Goal: Transaction & Acquisition: Purchase product/service

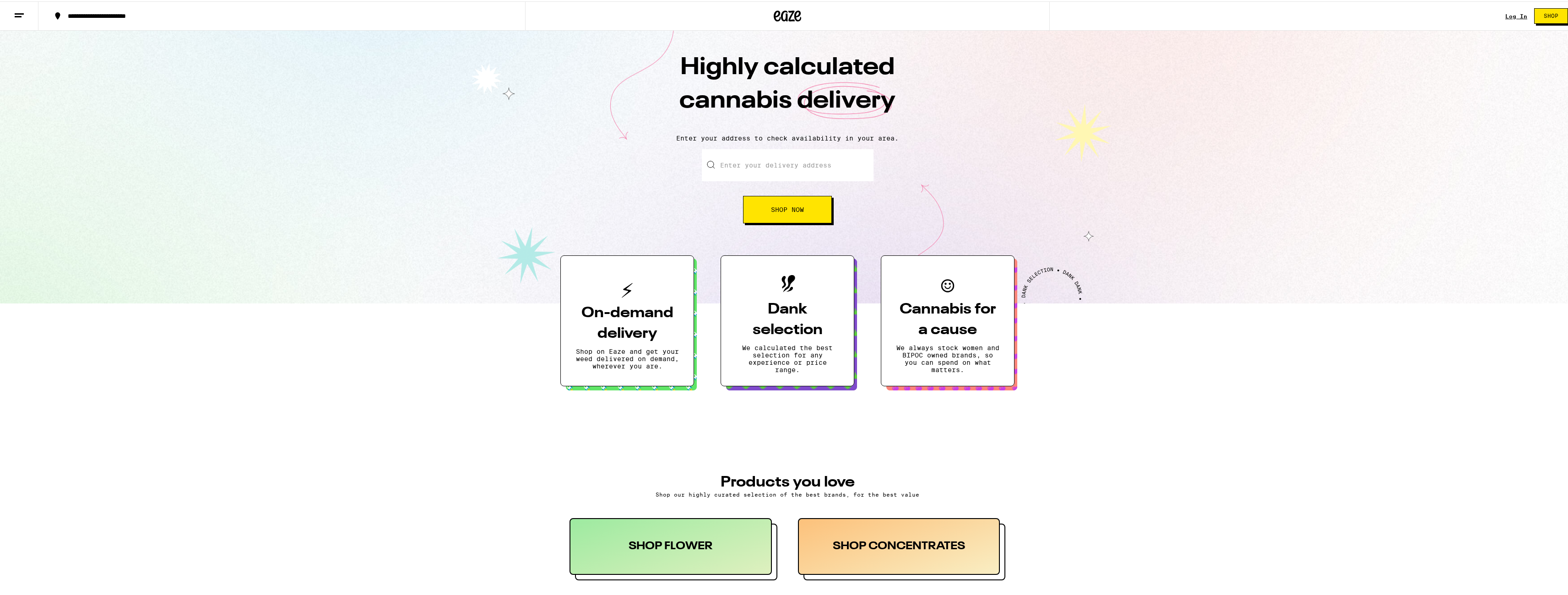
click at [14, 11] on icon at bounding box center [19, 14] width 11 height 11
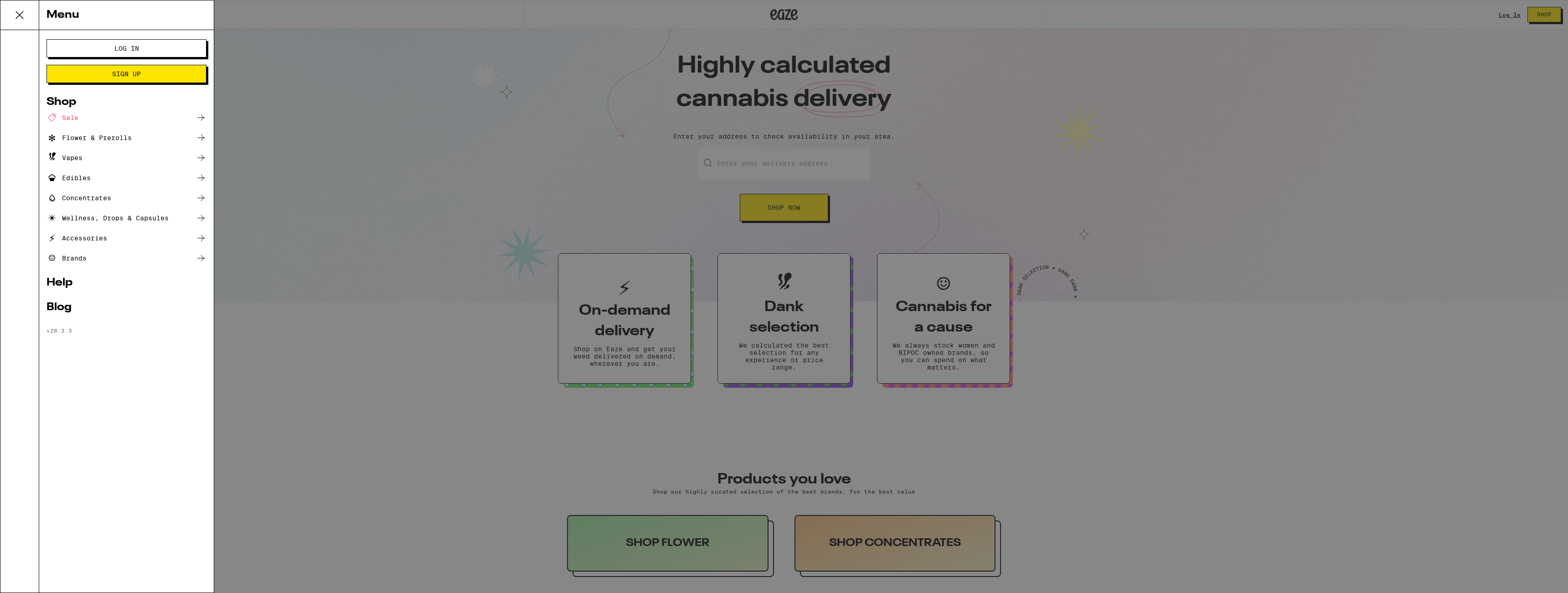
click at [60, 282] on link "Help" at bounding box center [126, 282] width 160 height 11
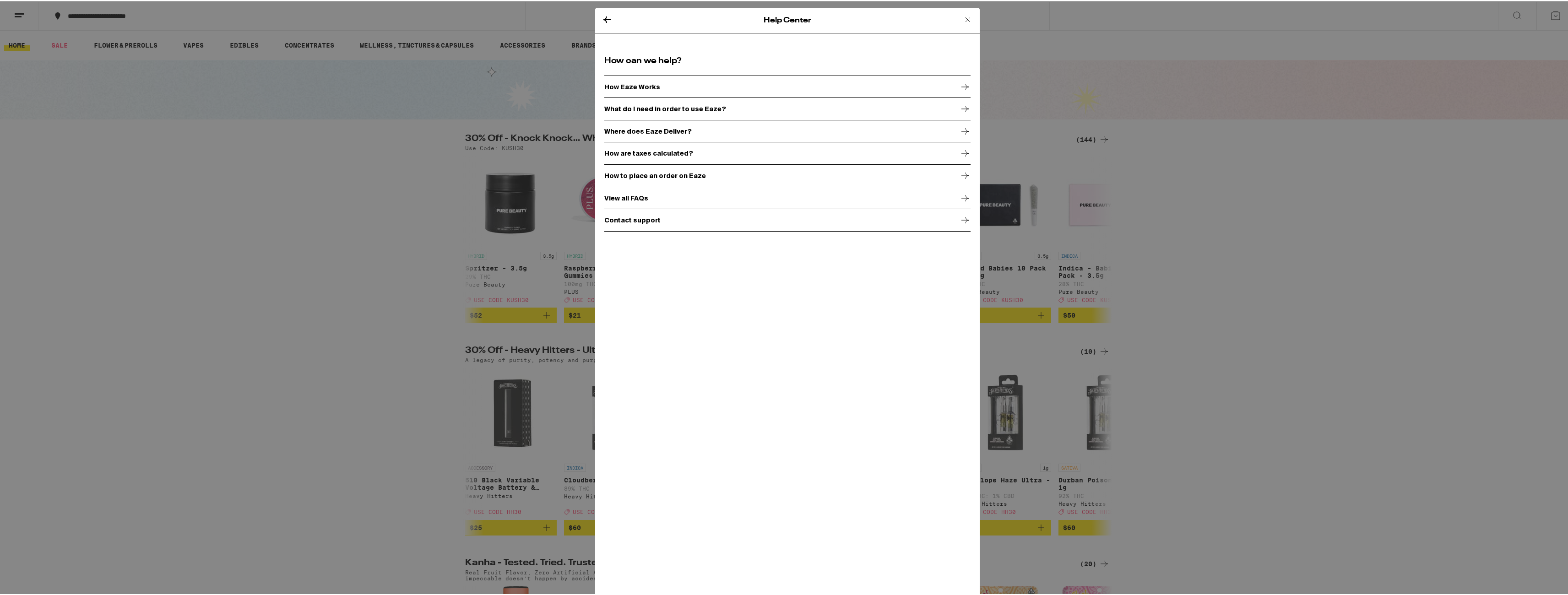
click at [606, 225] on div "Contact support" at bounding box center [788, 219] width 366 height 23
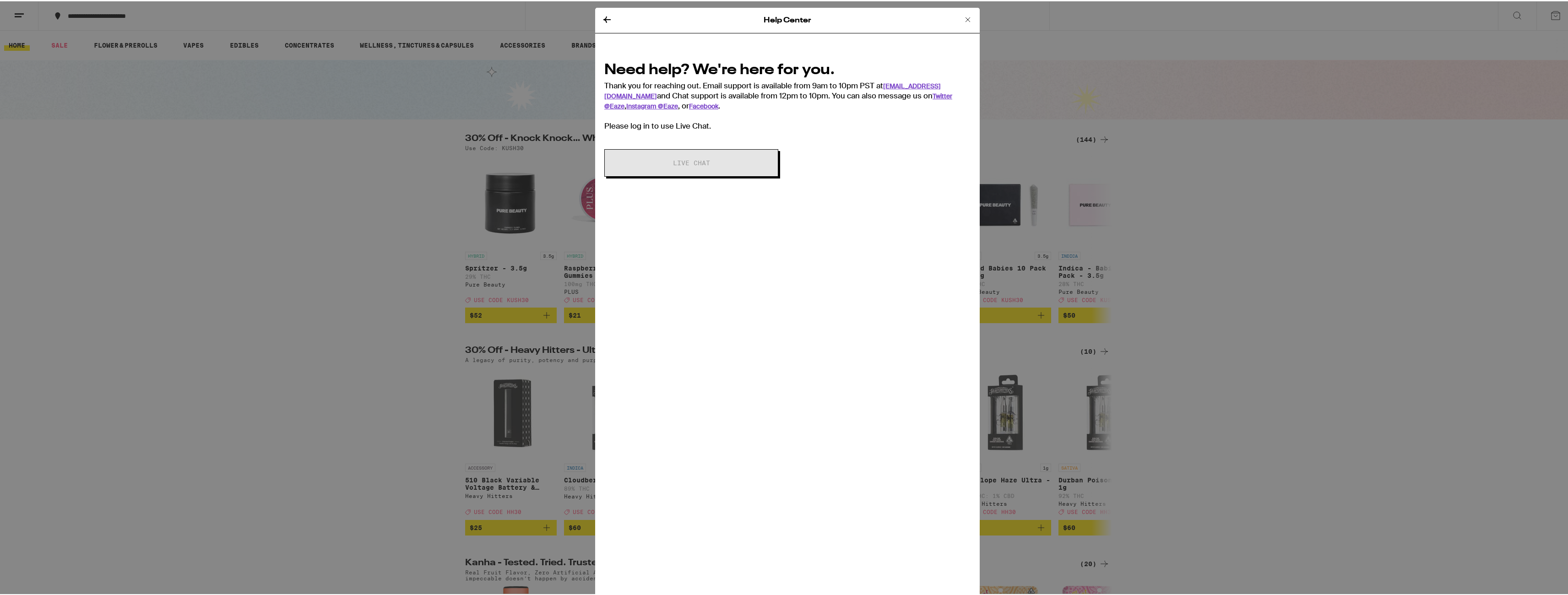
click at [962, 21] on icon at bounding box center [967, 18] width 11 height 11
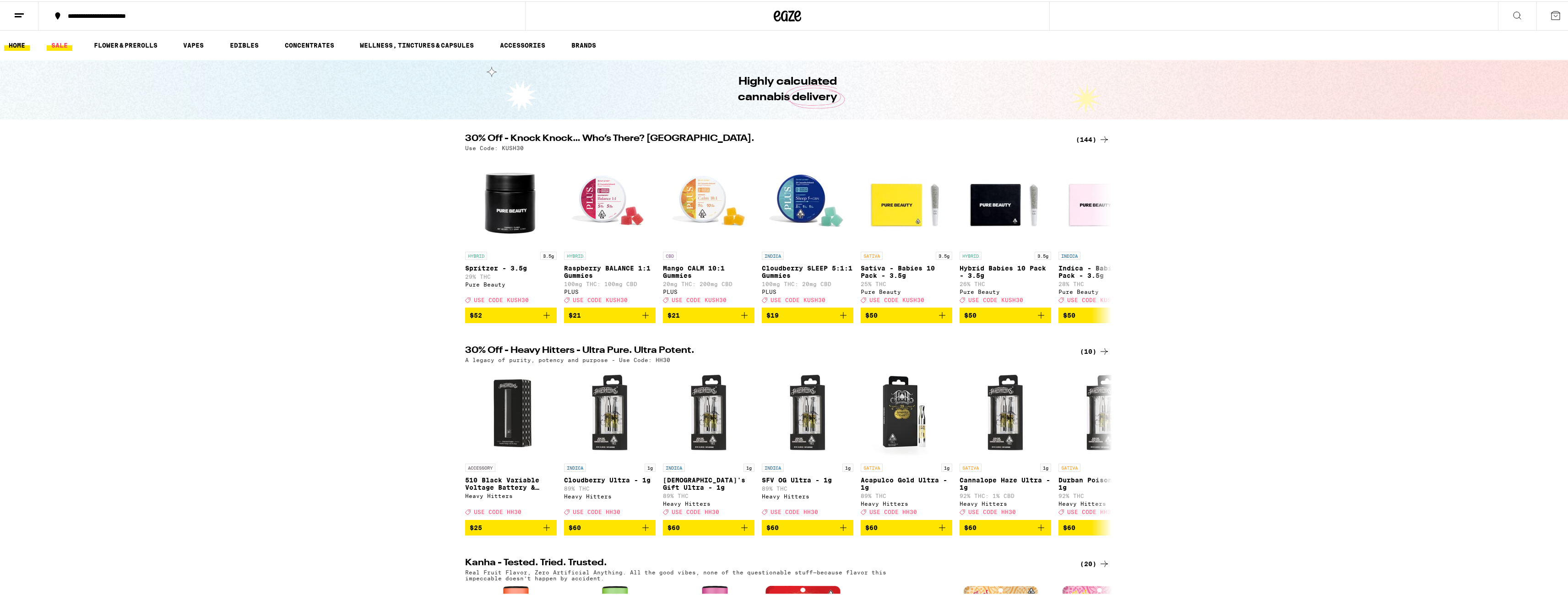
click at [61, 46] on link "SALE" at bounding box center [59, 43] width 25 height 11
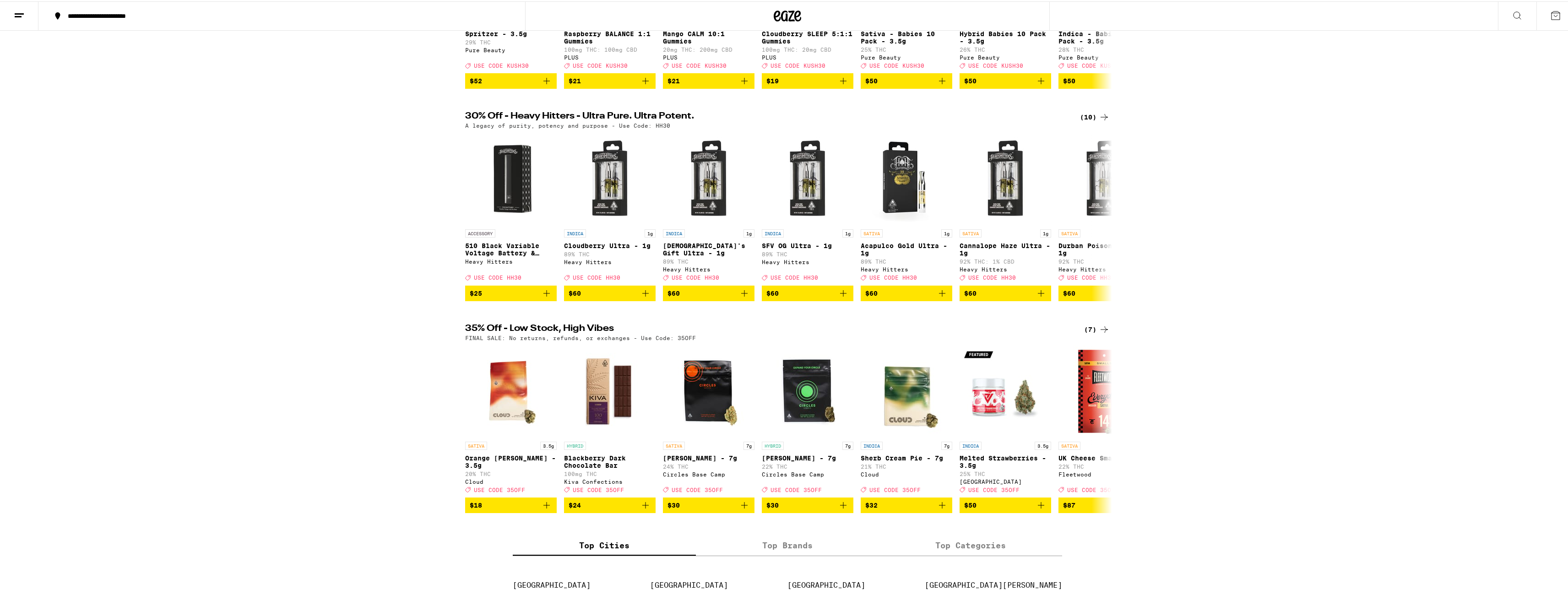
scroll to position [489, 0]
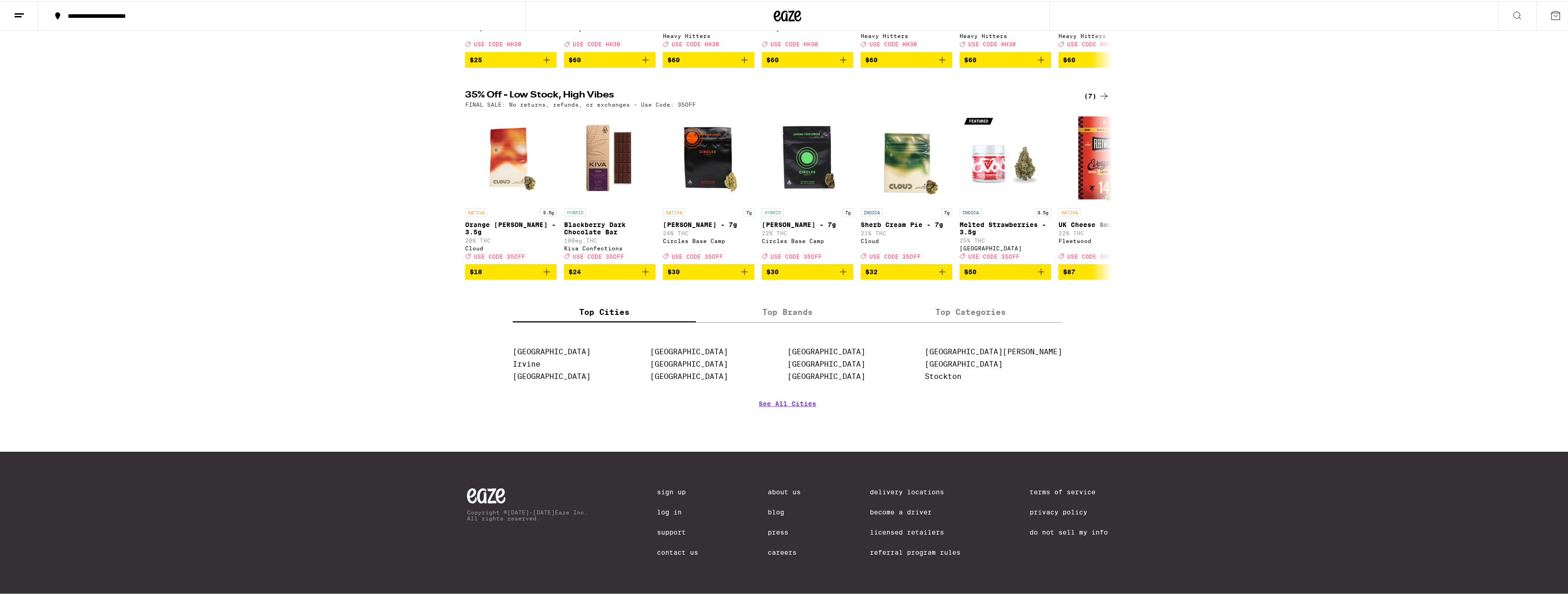
click at [758, 303] on label "Top Brands" at bounding box center [787, 311] width 183 height 20
click at [0, 0] on input "Top Brands" at bounding box center [0, 0] width 0 height 0
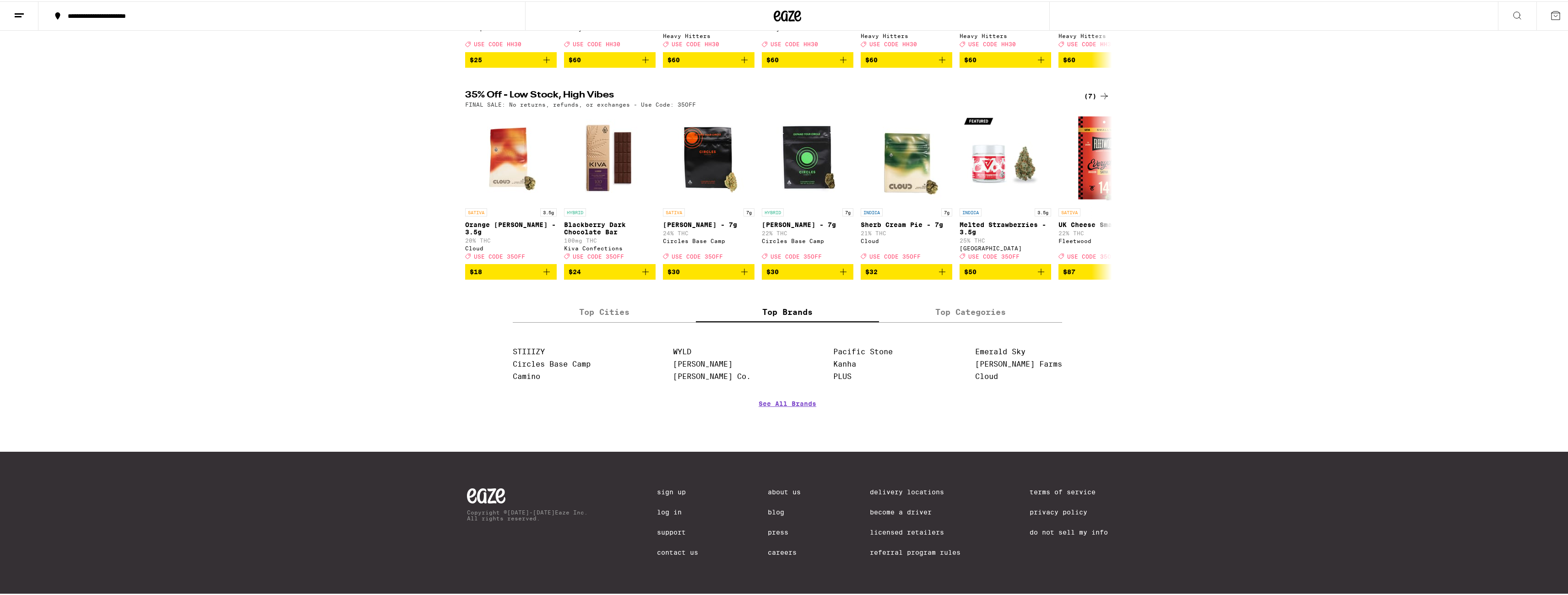
click at [926, 308] on label "Top Categories" at bounding box center [970, 311] width 183 height 20
click at [0, 0] on input "Top Categories" at bounding box center [0, 0] width 0 height 0
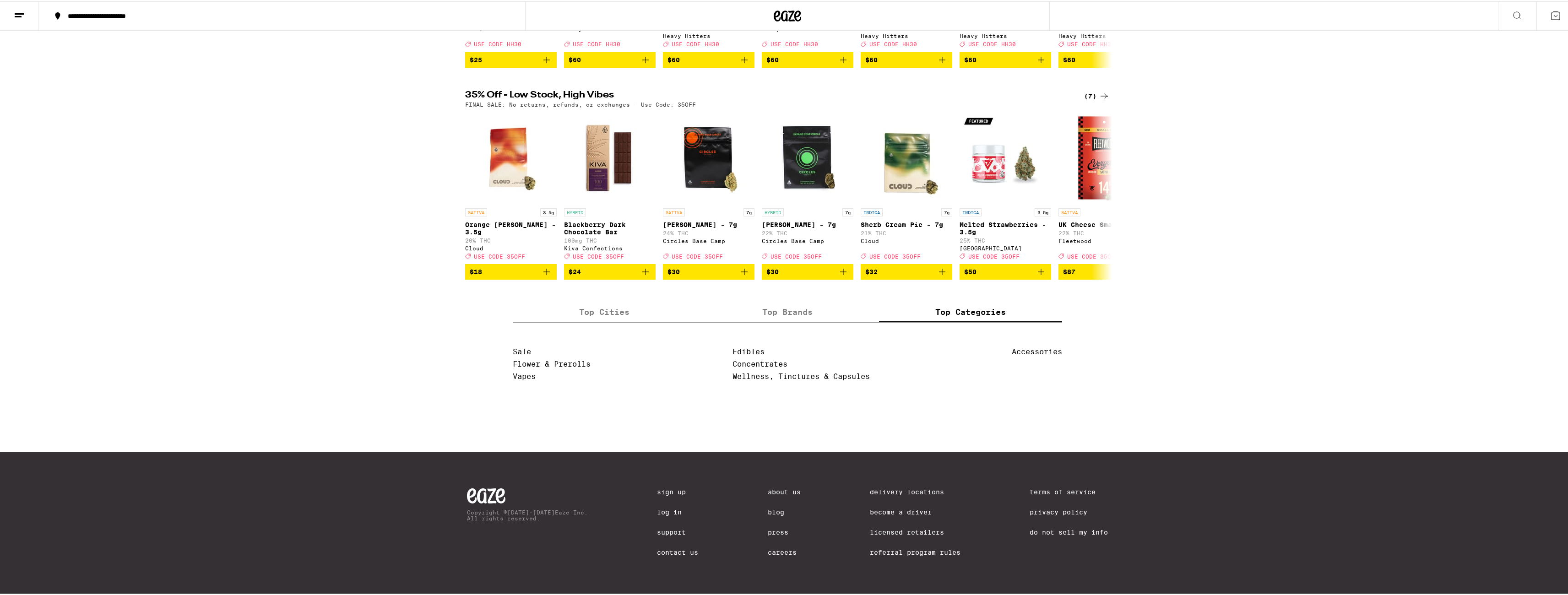
click at [1040, 355] on ul "Accessories" at bounding box center [1037, 364] width 51 height 37
click at [1041, 348] on link "Accessories" at bounding box center [1037, 350] width 51 height 9
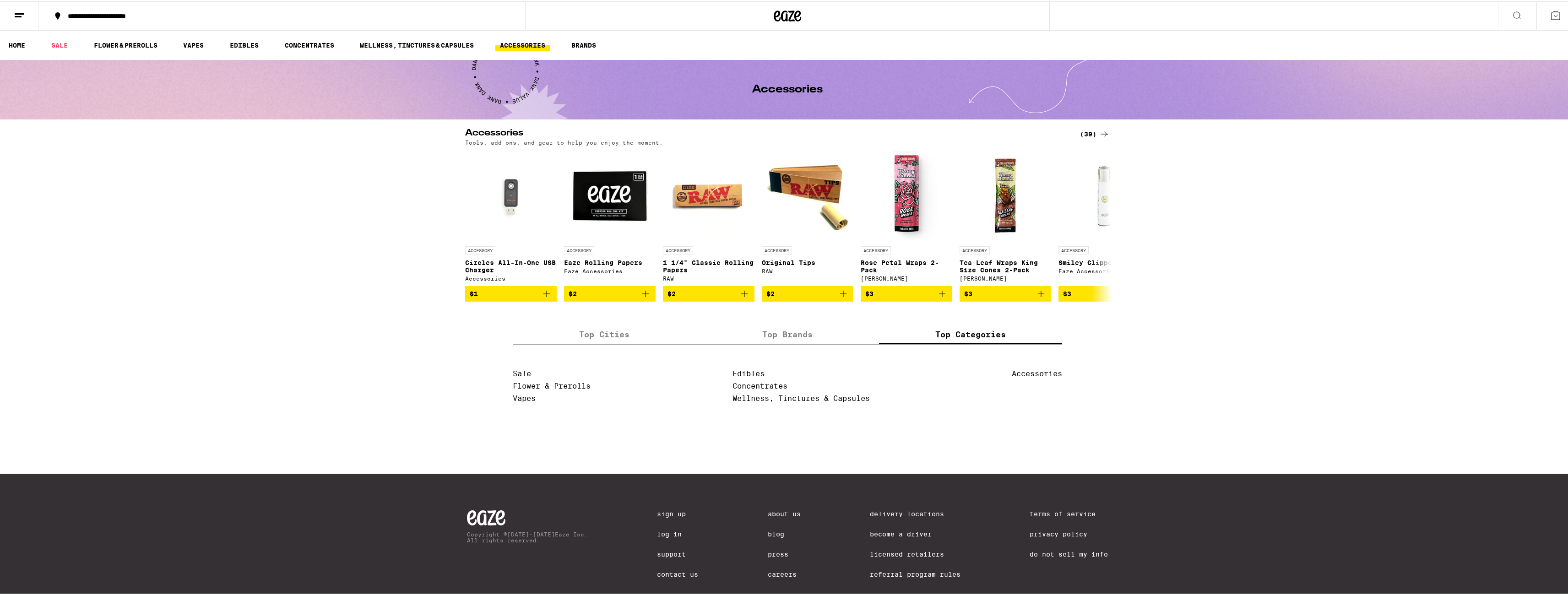
click at [376, 392] on div "Accessories (39) Tools, add-ons, and gear to help you enjoy the moment. ACCESSO…" at bounding box center [787, 372] width 1575 height 490
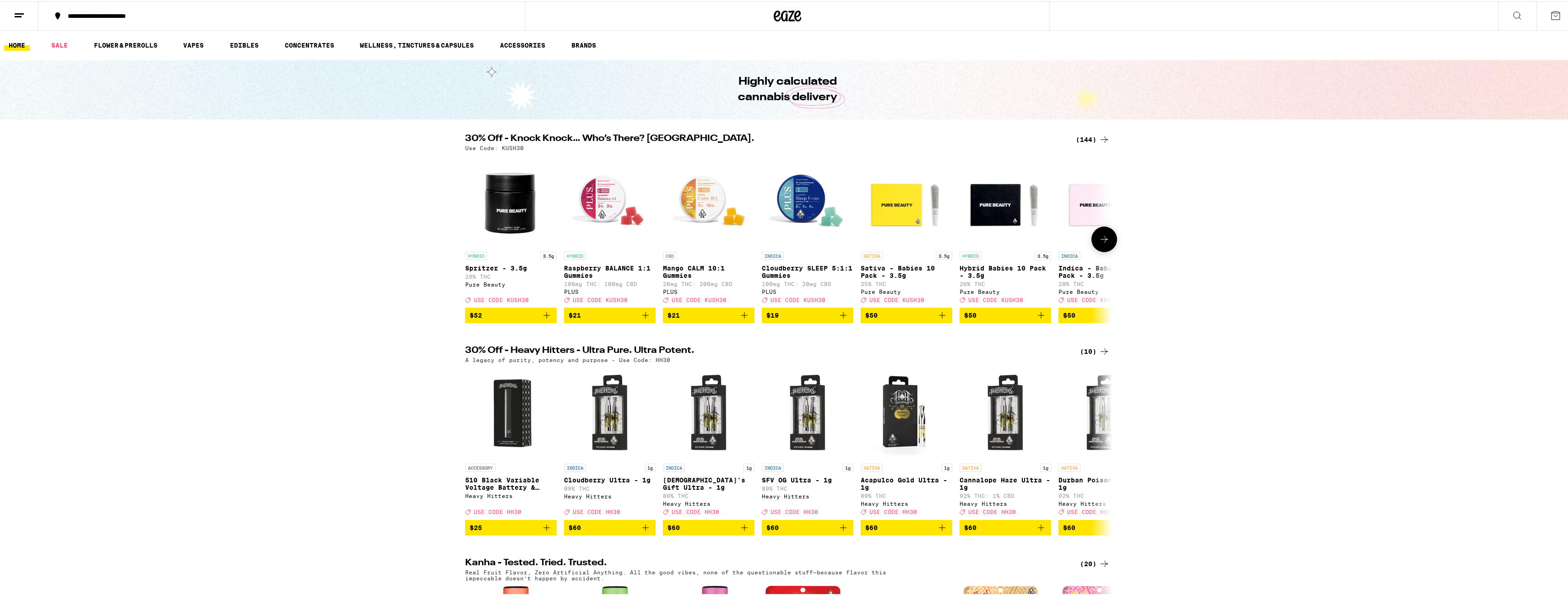
click at [843, 318] on icon "Add to bag" at bounding box center [843, 313] width 11 height 11
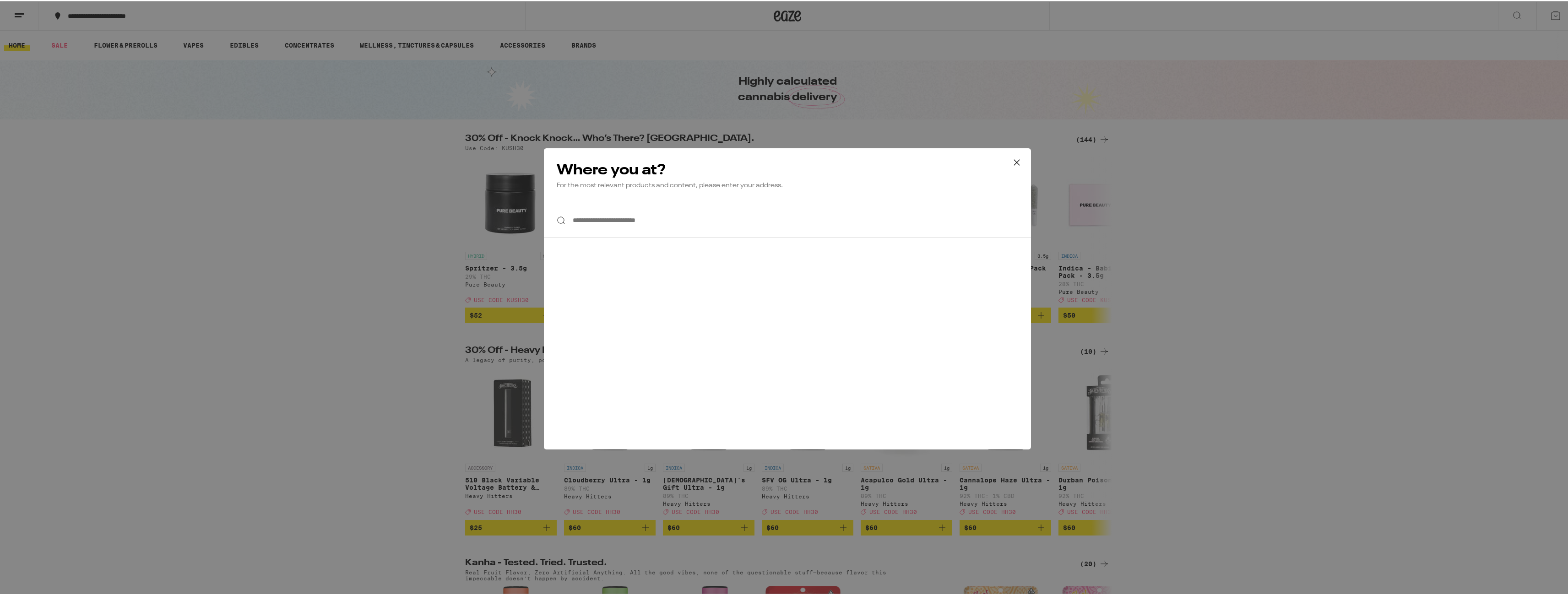
click at [732, 204] on input "**********" at bounding box center [787, 219] width 487 height 35
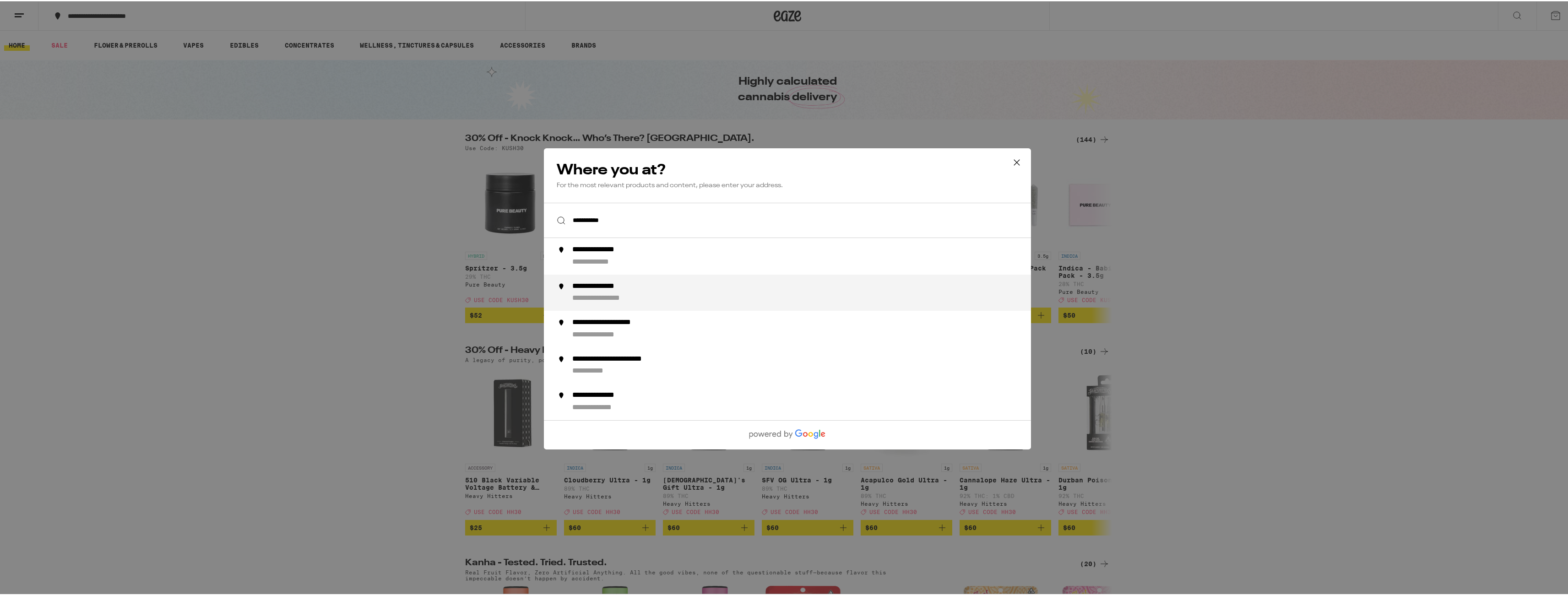
click at [687, 291] on div "**********" at bounding box center [805, 292] width 467 height 22
type input "**********"
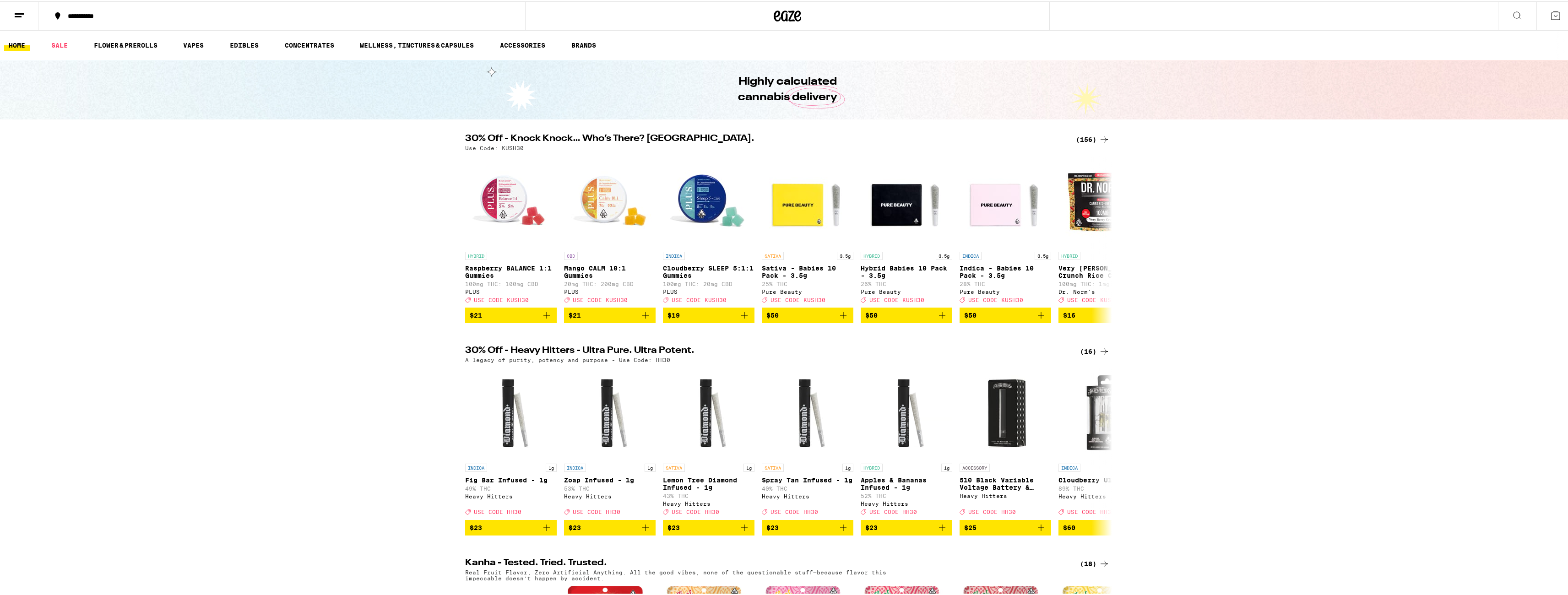
click at [548, 319] on icon "Add to bag" at bounding box center [546, 313] width 11 height 11
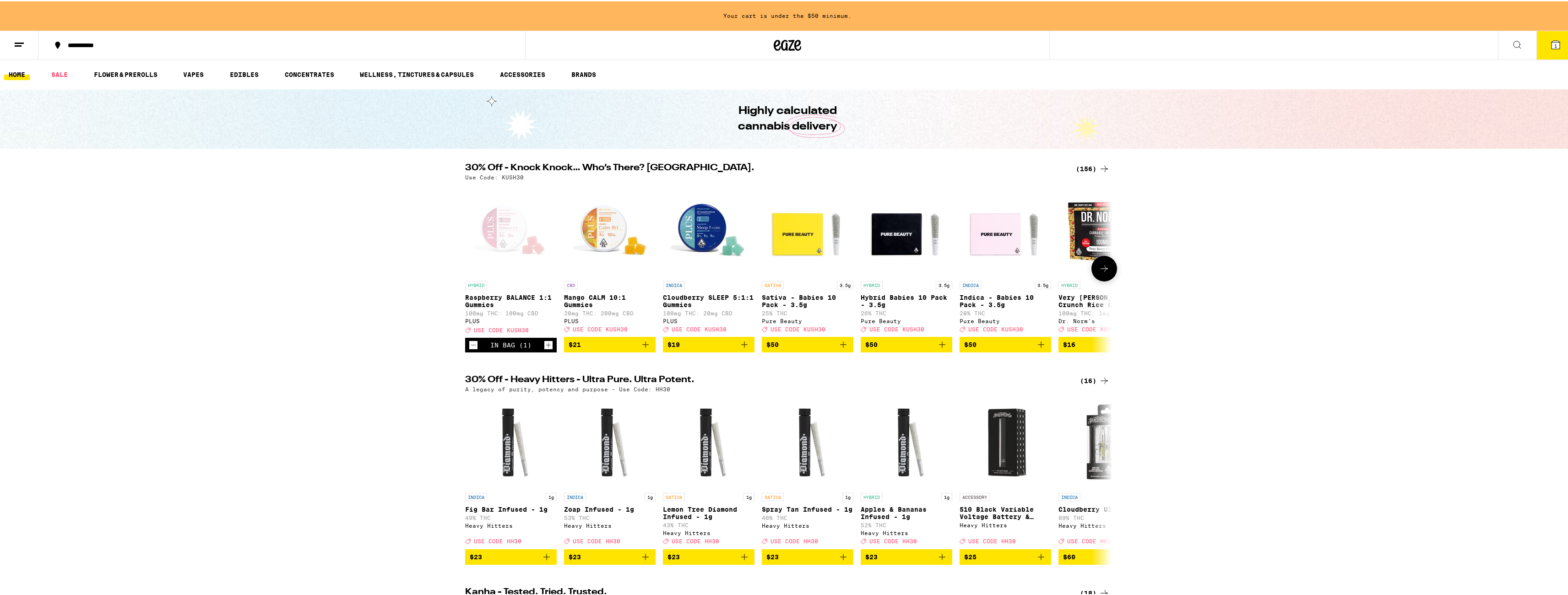
click at [644, 349] on icon "Add to bag" at bounding box center [645, 343] width 11 height 11
click at [1551, 44] on icon at bounding box center [1555, 43] width 8 height 8
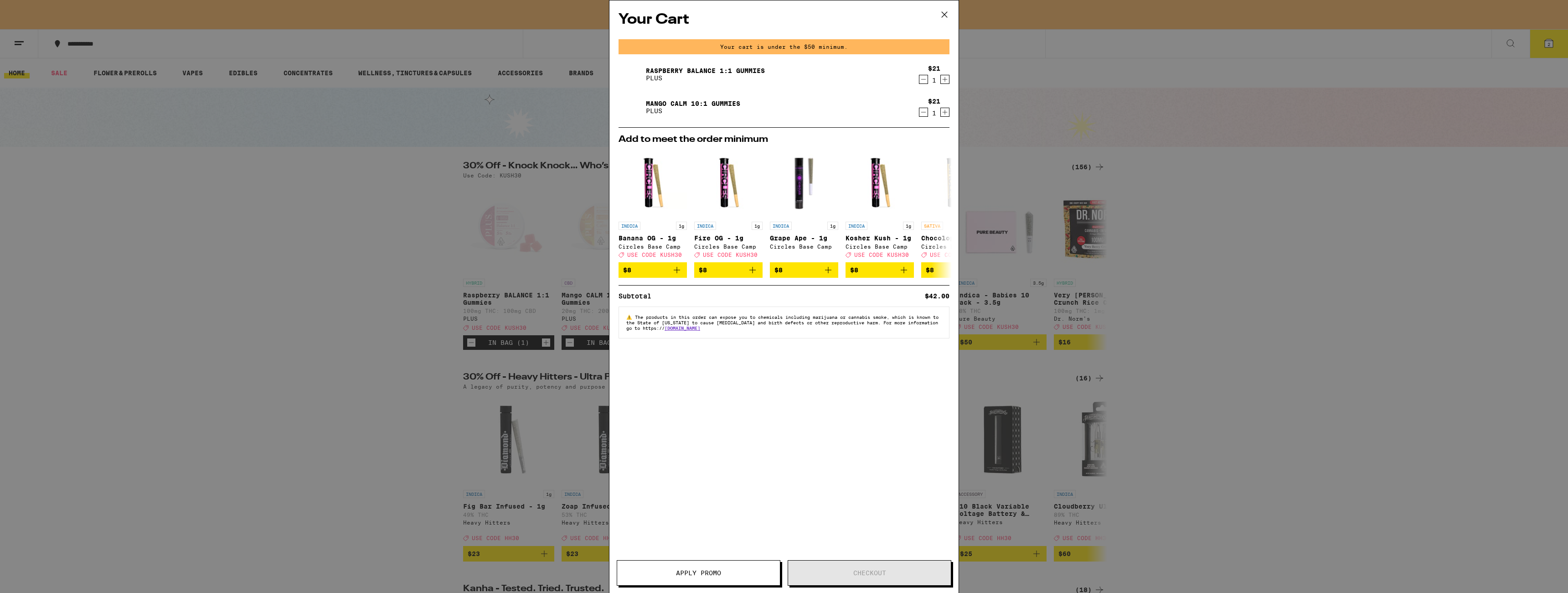
click at [947, 79] on icon "Increment" at bounding box center [944, 79] width 8 height 11
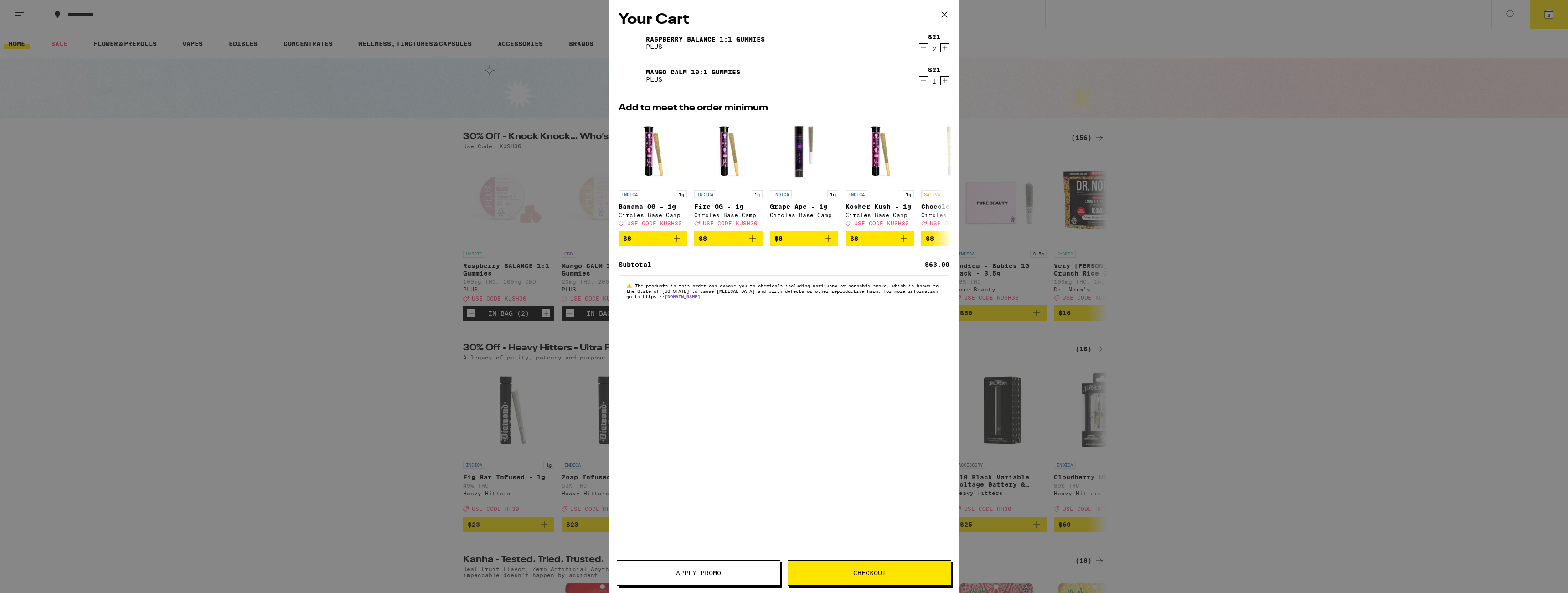
click at [309, 198] on div "Your Cart Raspberry BALANCE 1:1 Gummies PLUS $21 2 Mango CALM 10:1 Gummies PLUS…" at bounding box center [784, 296] width 1568 height 593
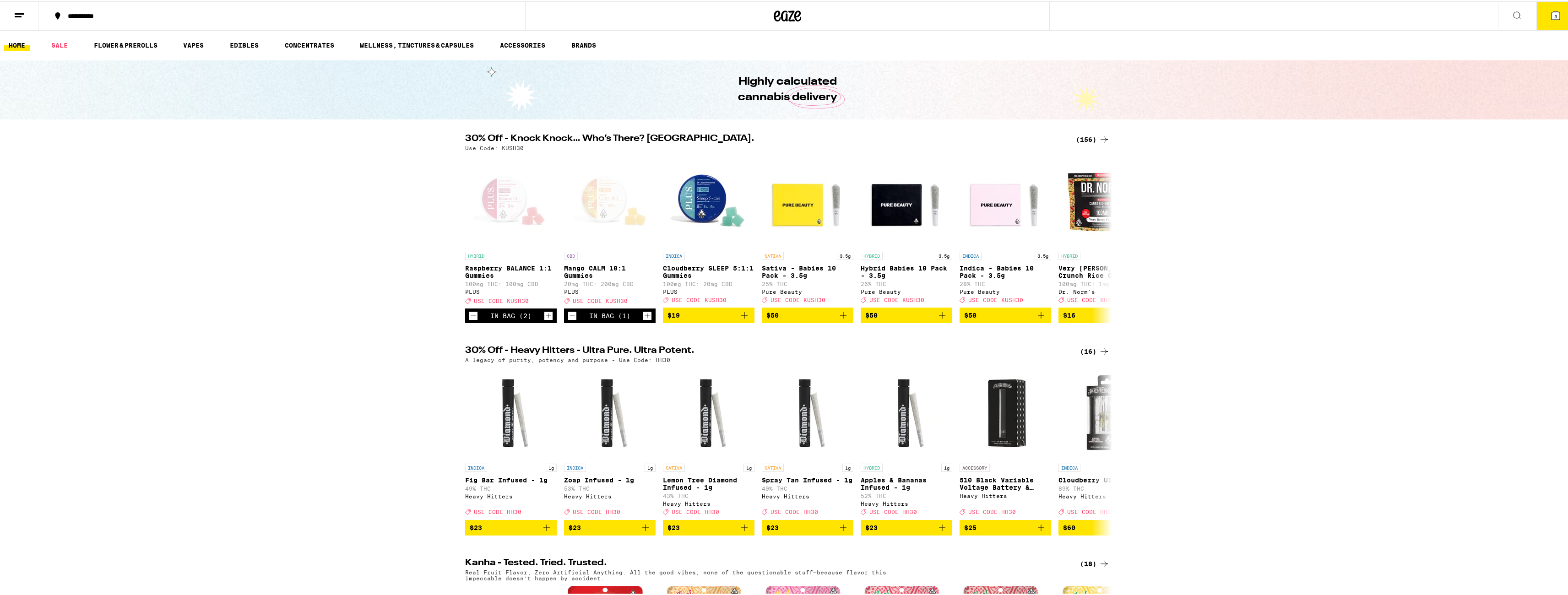
click at [1536, 12] on button "3" at bounding box center [1555, 14] width 38 height 28
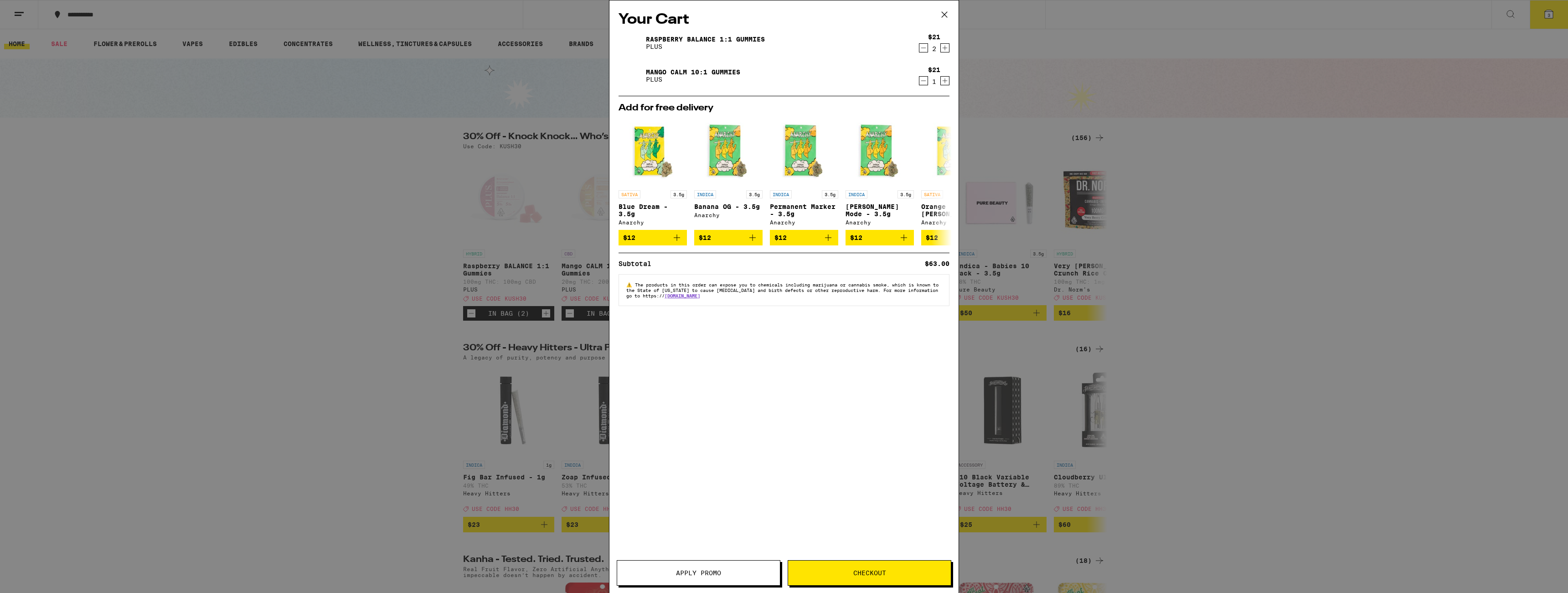
click at [916, 566] on button "Checkout" at bounding box center [869, 572] width 164 height 25
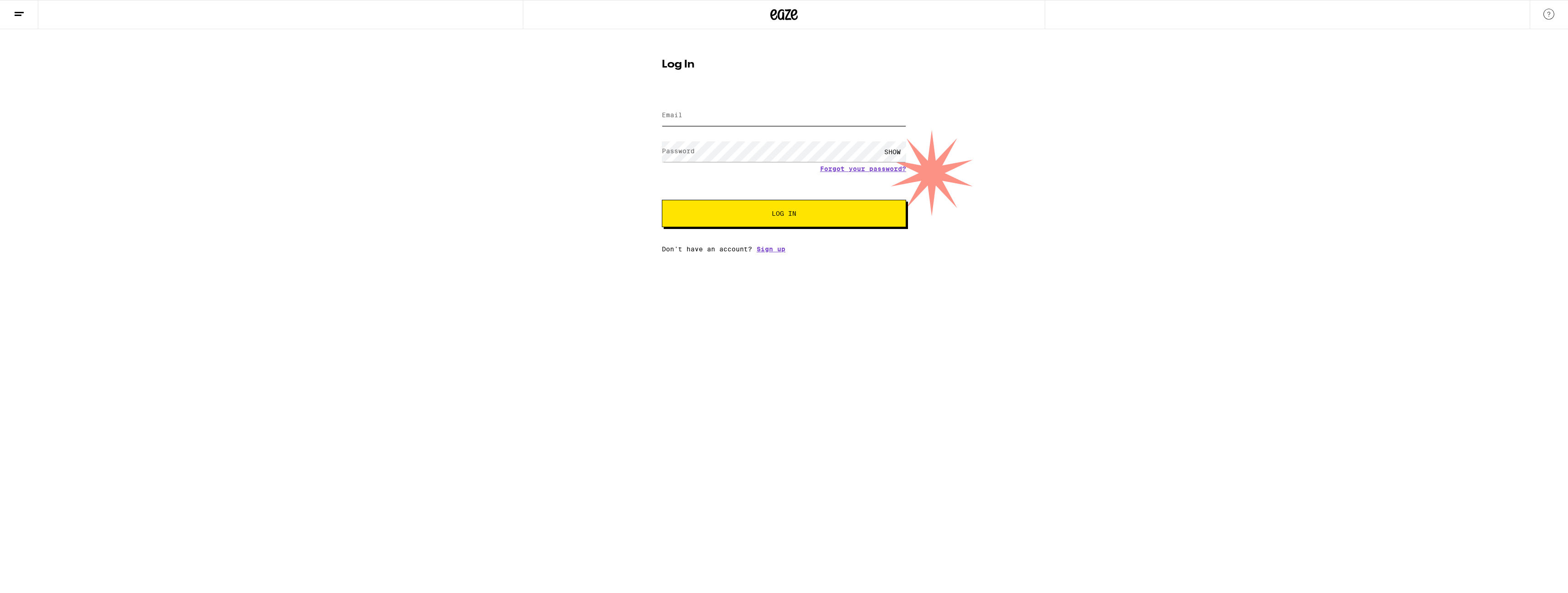
type input "josh.echeverri@eaze.com"
click at [755, 219] on button "Log In" at bounding box center [784, 214] width 244 height 27
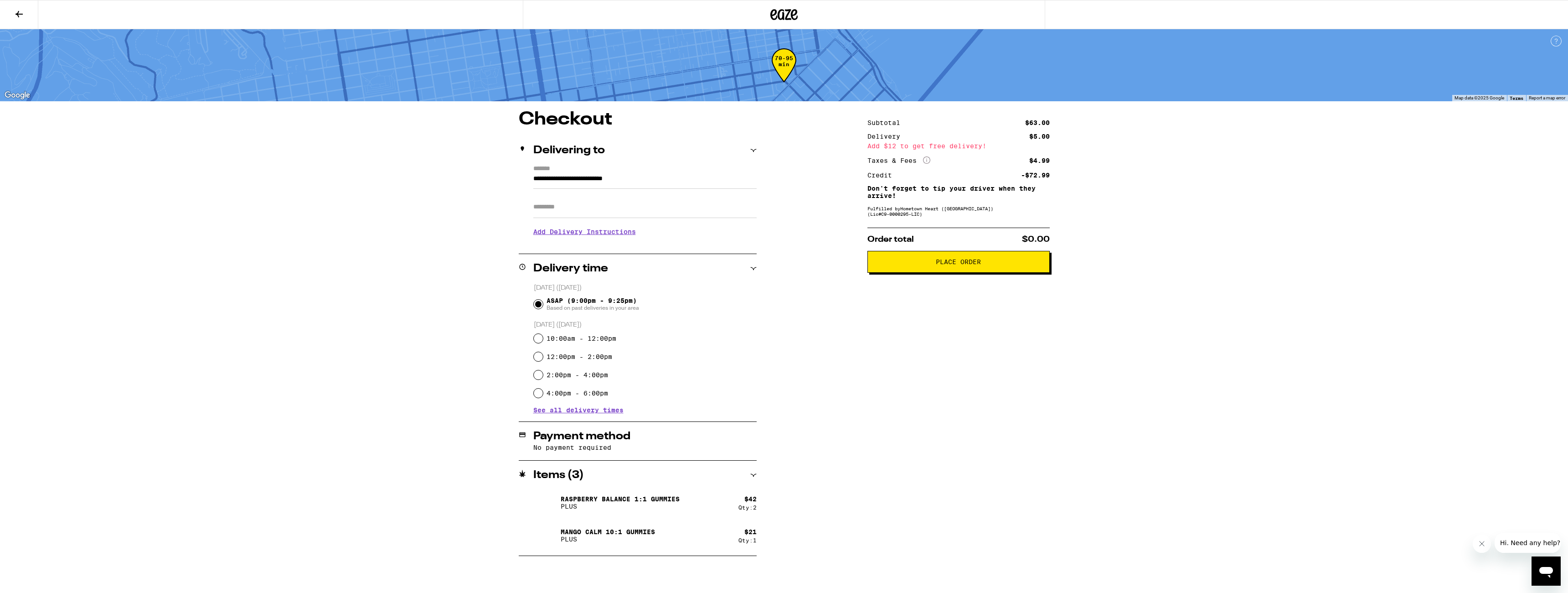
click at [32, 13] on button at bounding box center [19, 15] width 38 height 29
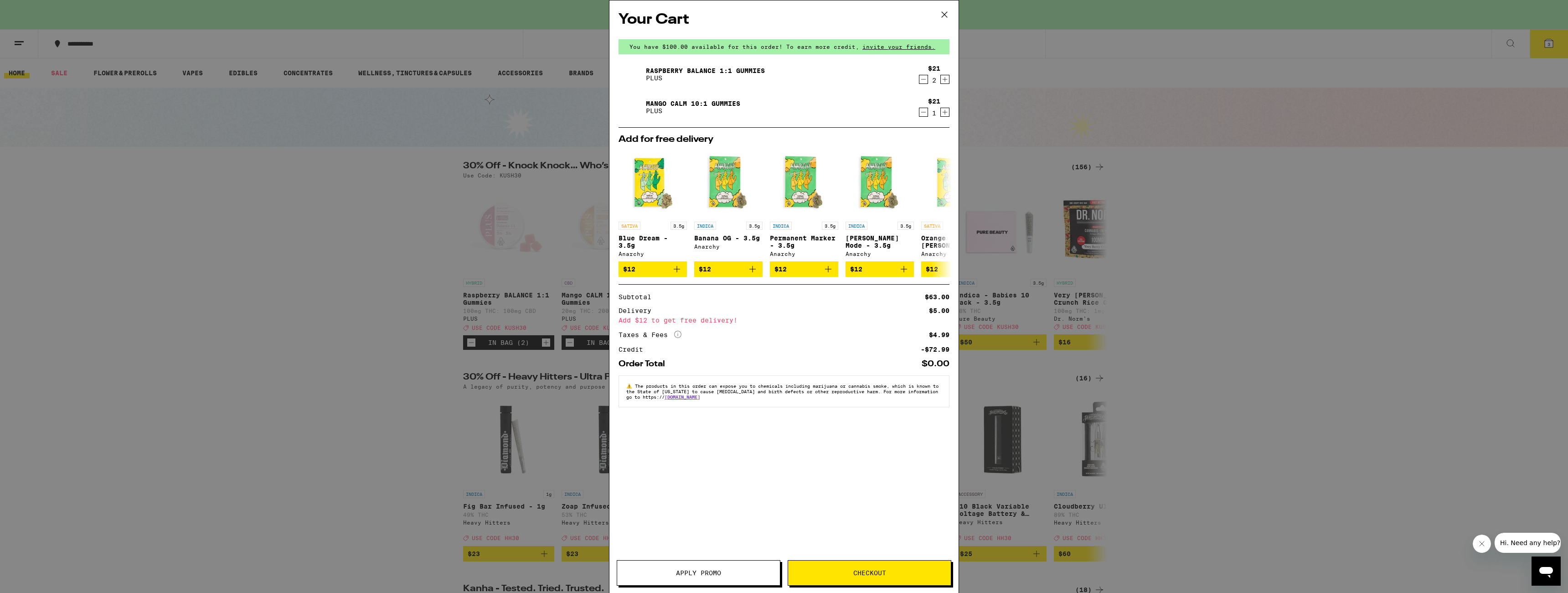
click at [944, 111] on icon "Increment" at bounding box center [944, 112] width 8 height 11
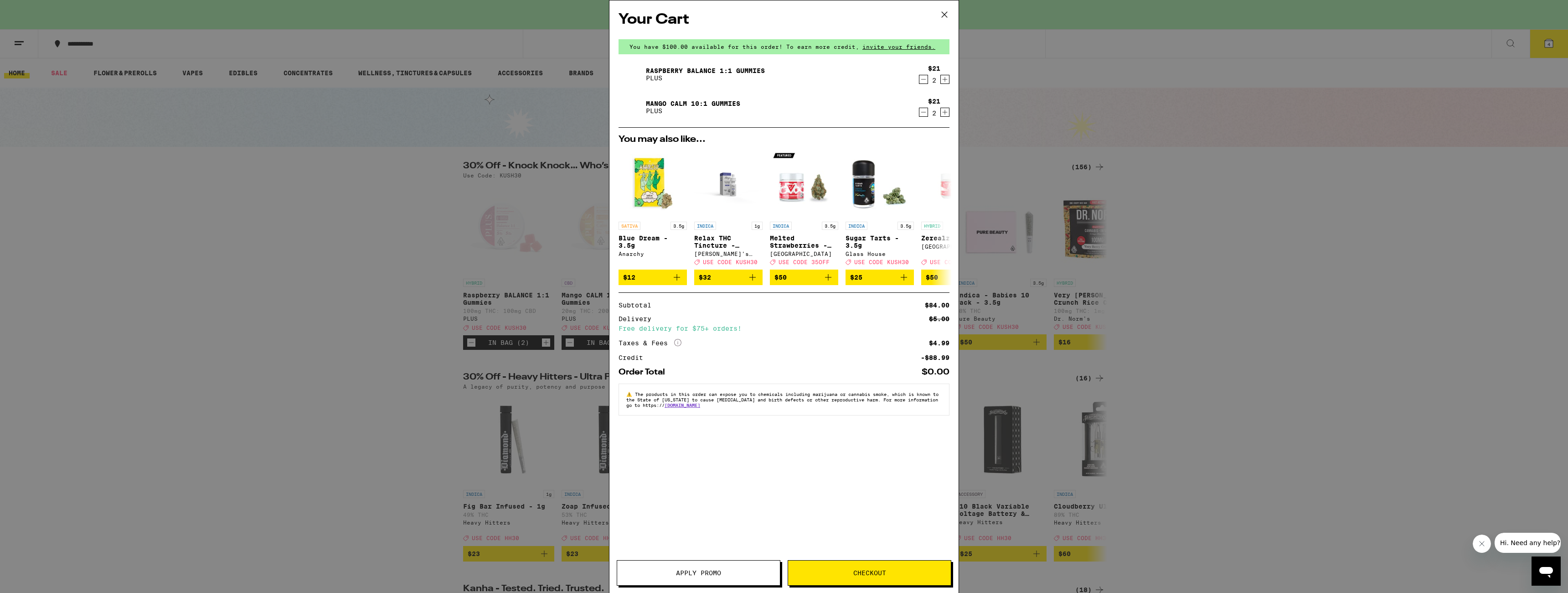
click at [921, 76] on icon "Decrement" at bounding box center [923, 79] width 8 height 11
click at [924, 81] on icon "Decrement" at bounding box center [923, 79] width 8 height 11
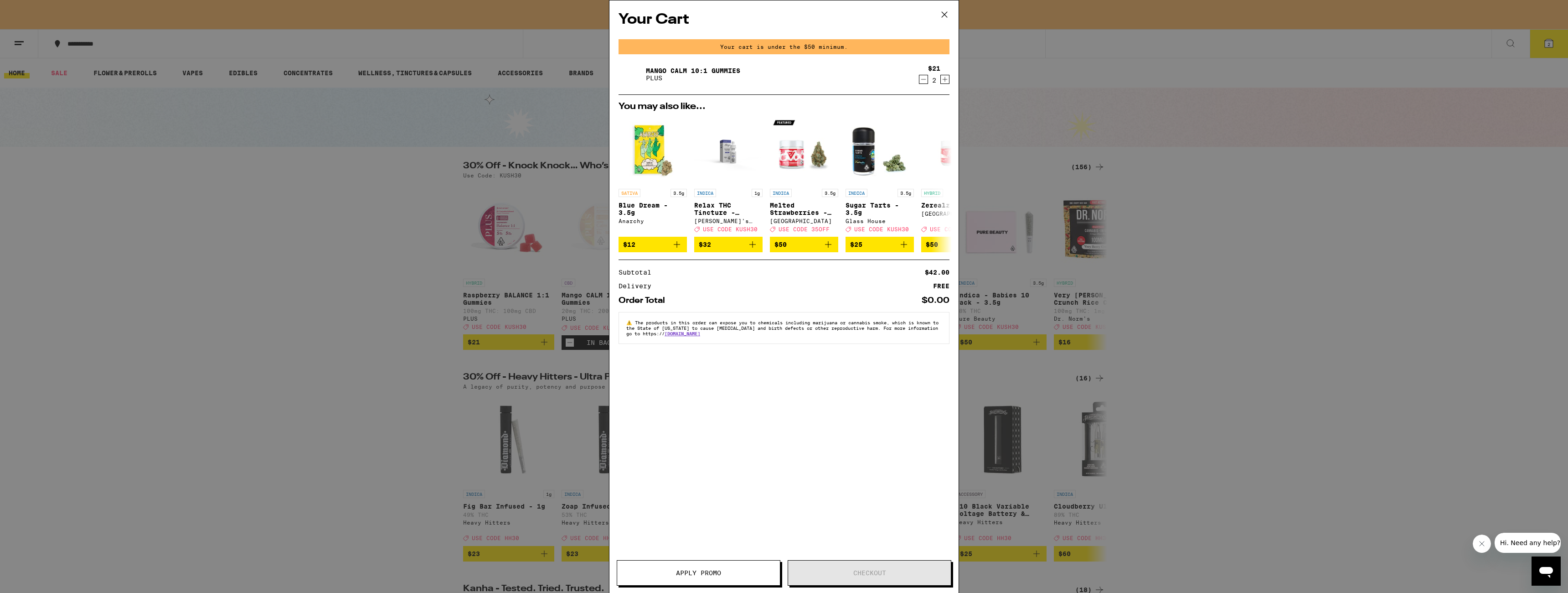
click at [945, 14] on icon at bounding box center [944, 14] width 14 height 14
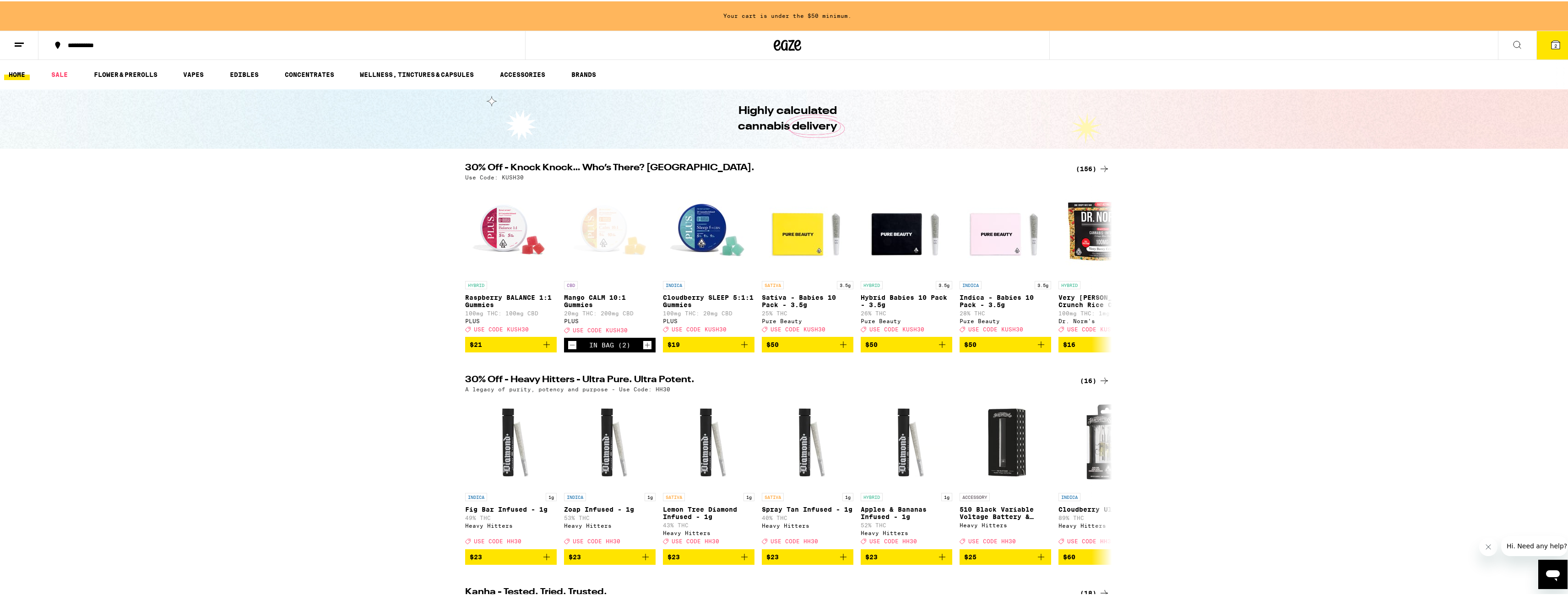
click at [1487, 544] on icon "Close message from company" at bounding box center [1488, 547] width 7 height 7
click at [30, 51] on button at bounding box center [19, 44] width 38 height 29
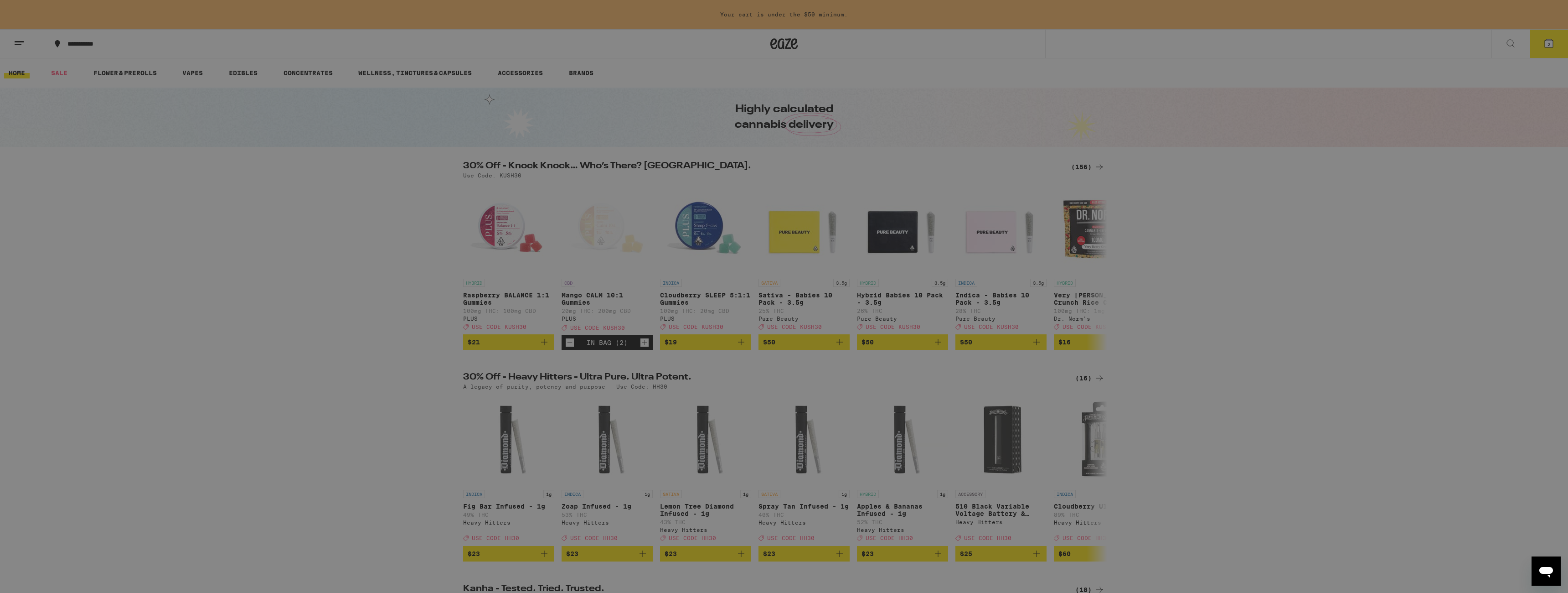
click at [77, 346] on link "Logout" at bounding box center [126, 343] width 160 height 11
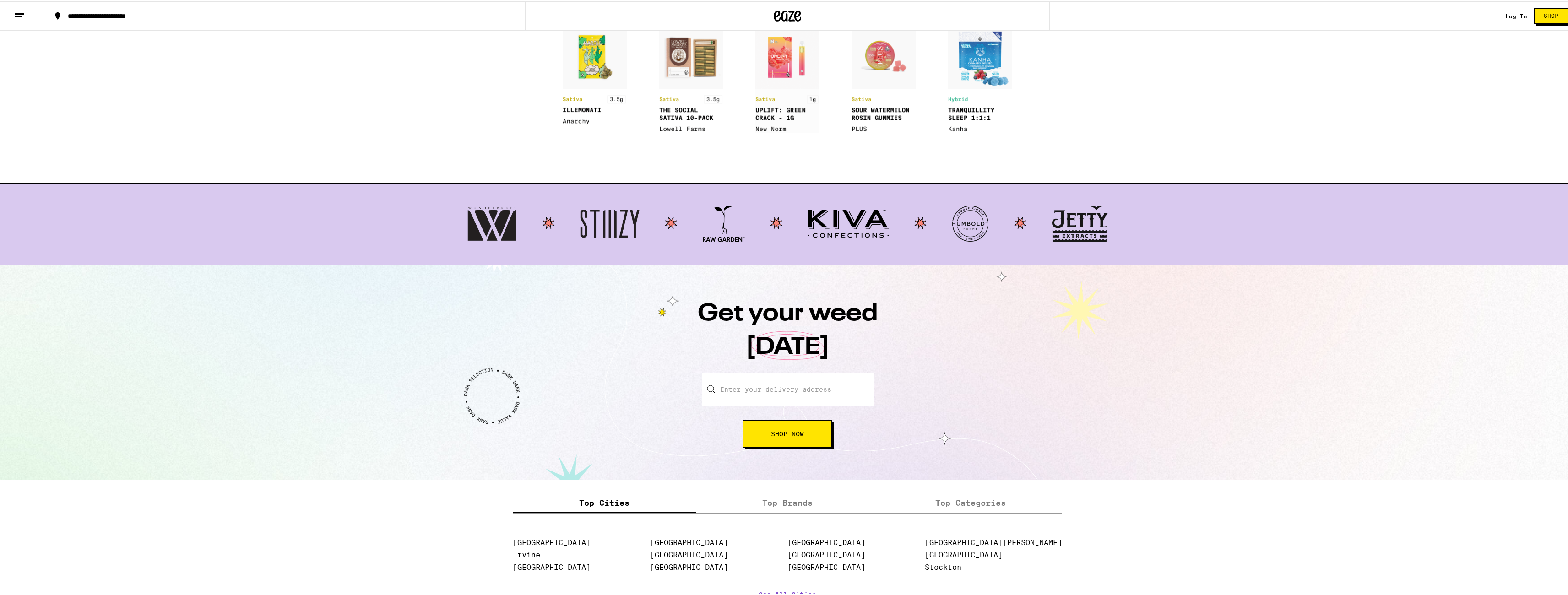
scroll to position [907, 0]
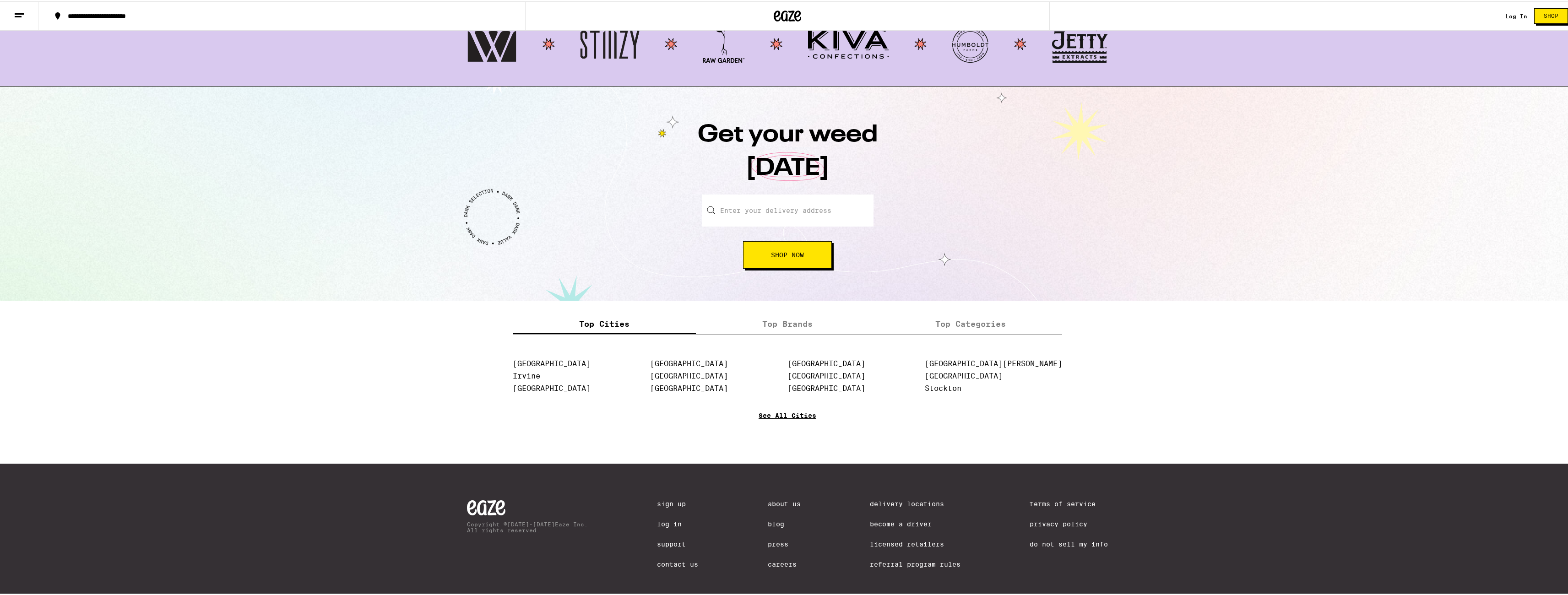
click at [770, 443] on link "See All Cities" at bounding box center [788, 427] width 58 height 34
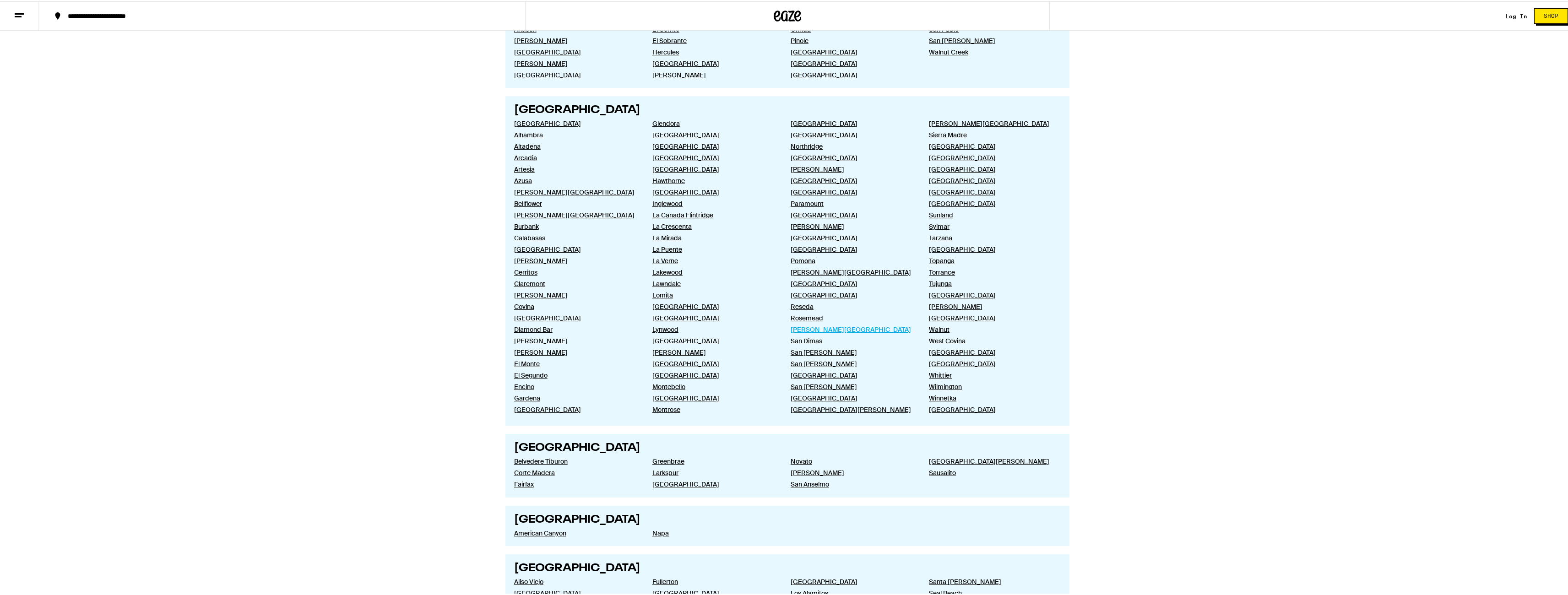
scroll to position [397, 0]
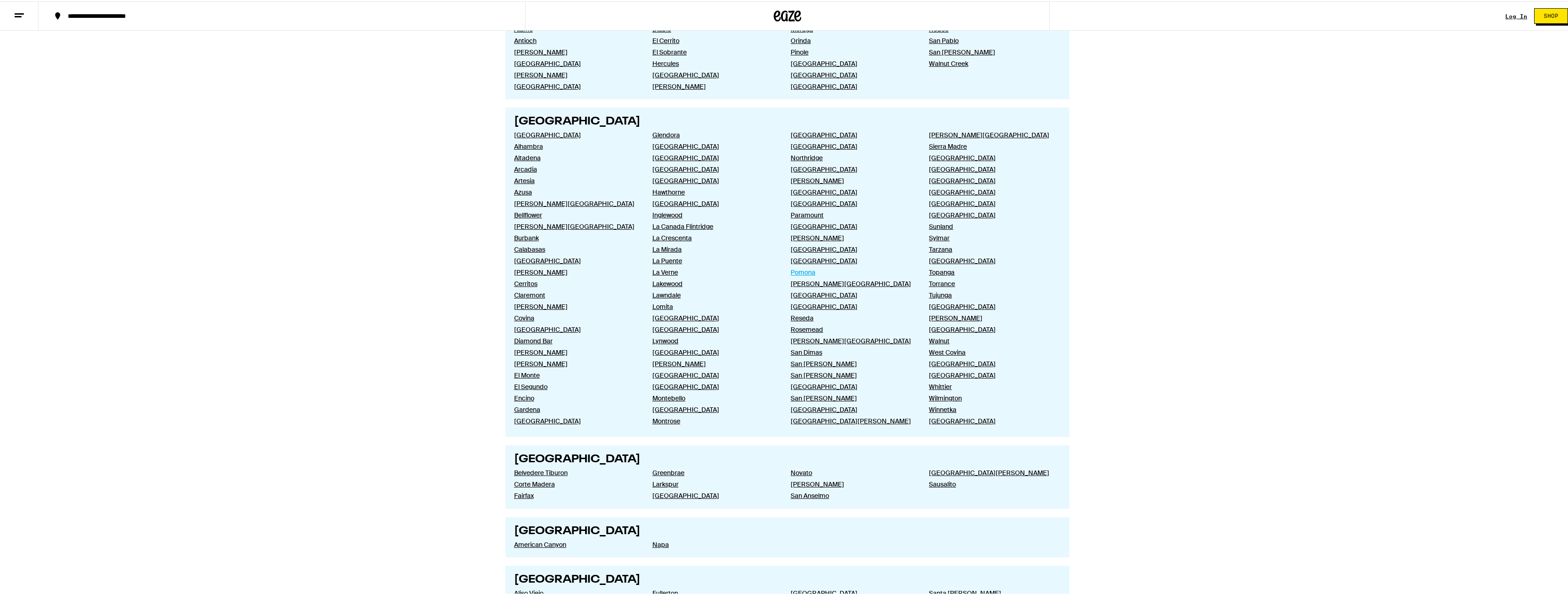
click at [805, 274] on link "Pomona" at bounding box center [852, 271] width 124 height 8
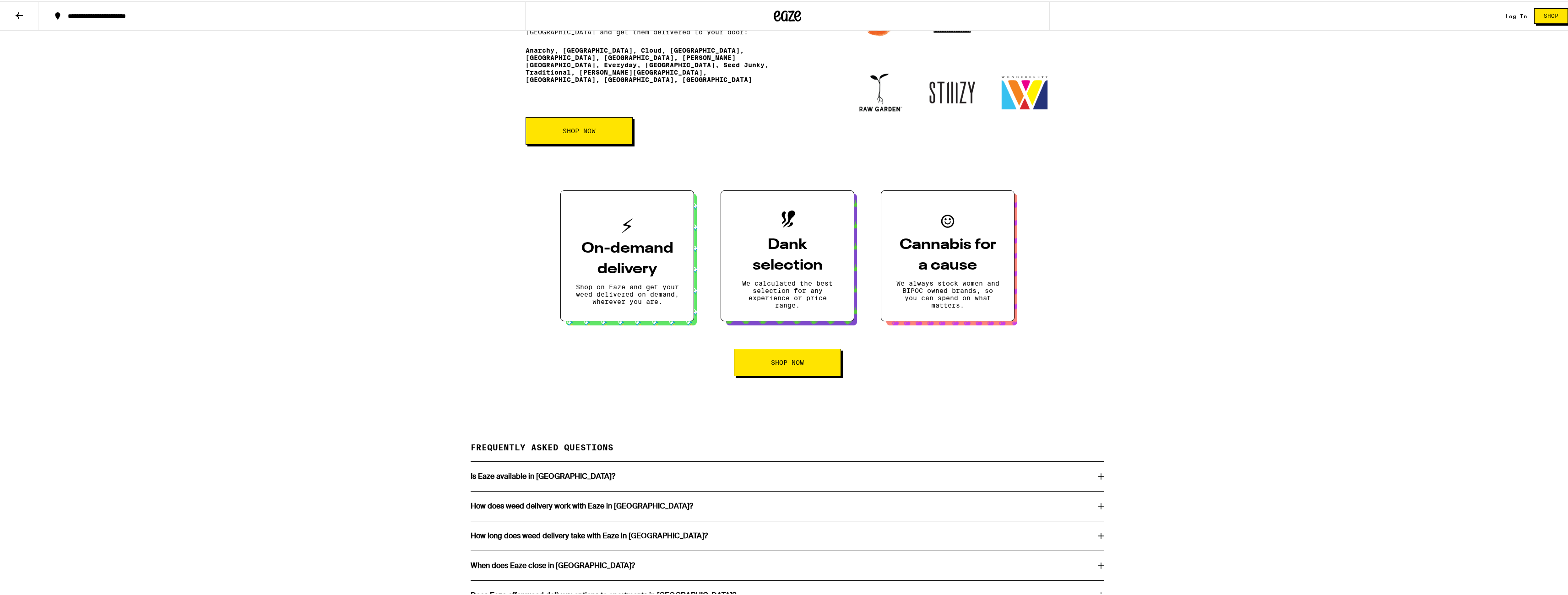
scroll to position [1278, 0]
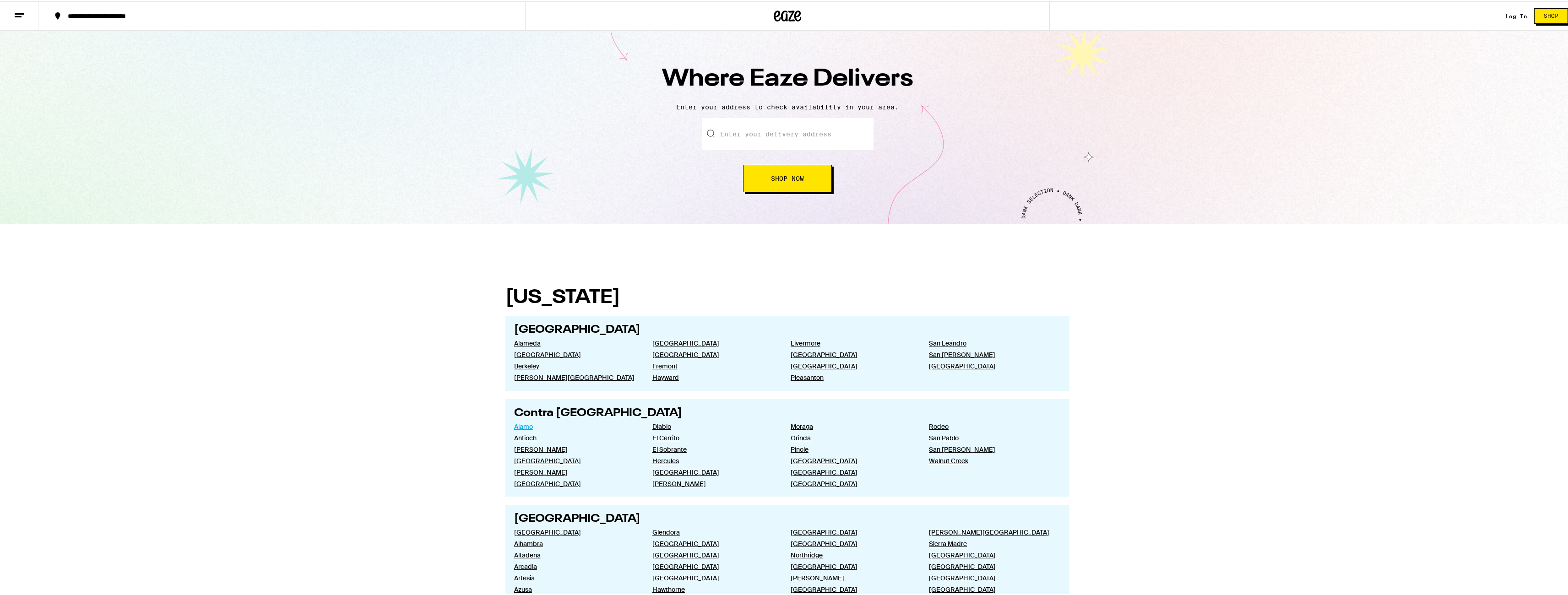
click at [521, 425] on link "Alamo" at bounding box center [576, 425] width 124 height 8
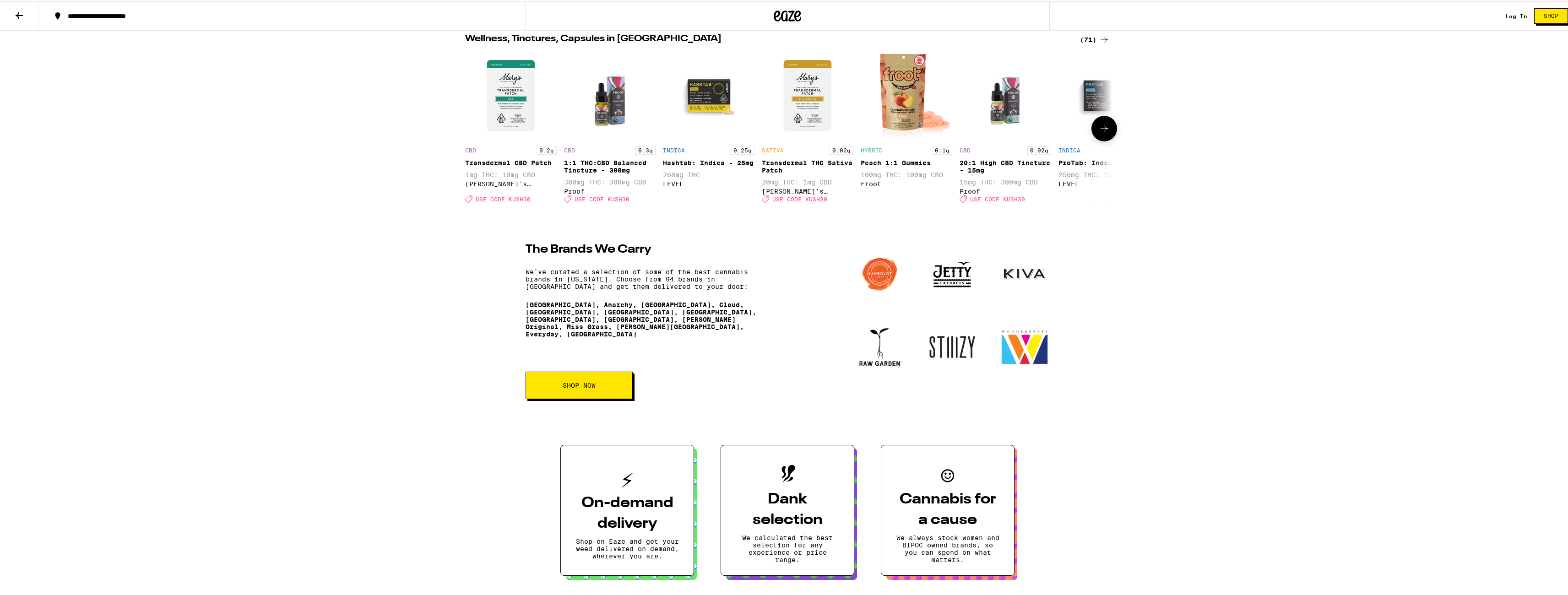
scroll to position [1023, 0]
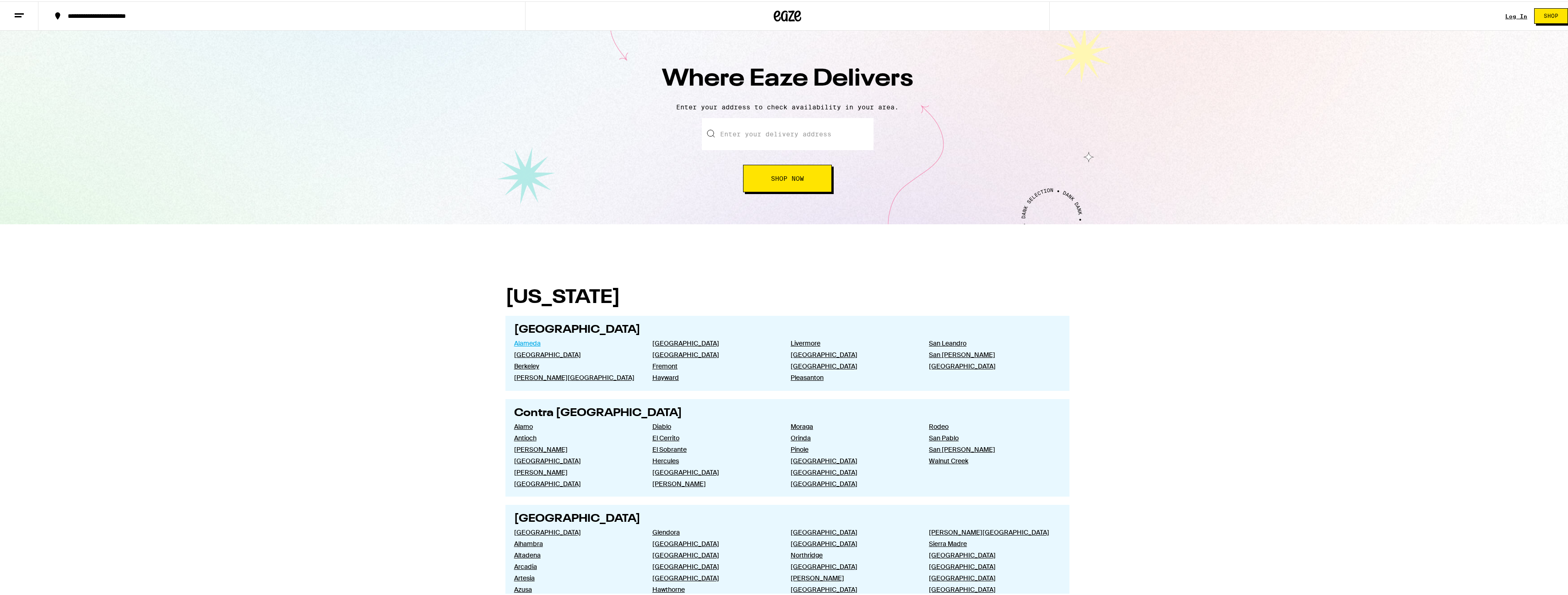
click at [527, 344] on link "Alameda" at bounding box center [576, 342] width 124 height 8
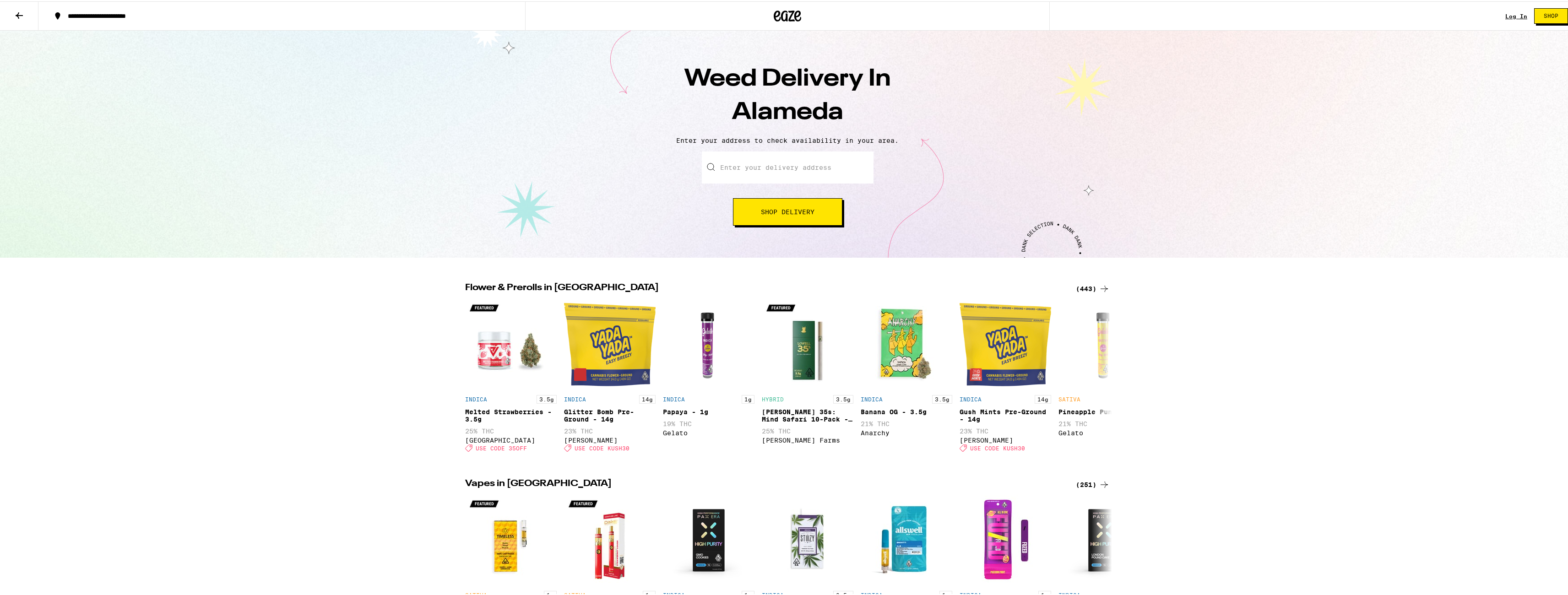
click at [780, 9] on icon at bounding box center [788, 14] width 28 height 17
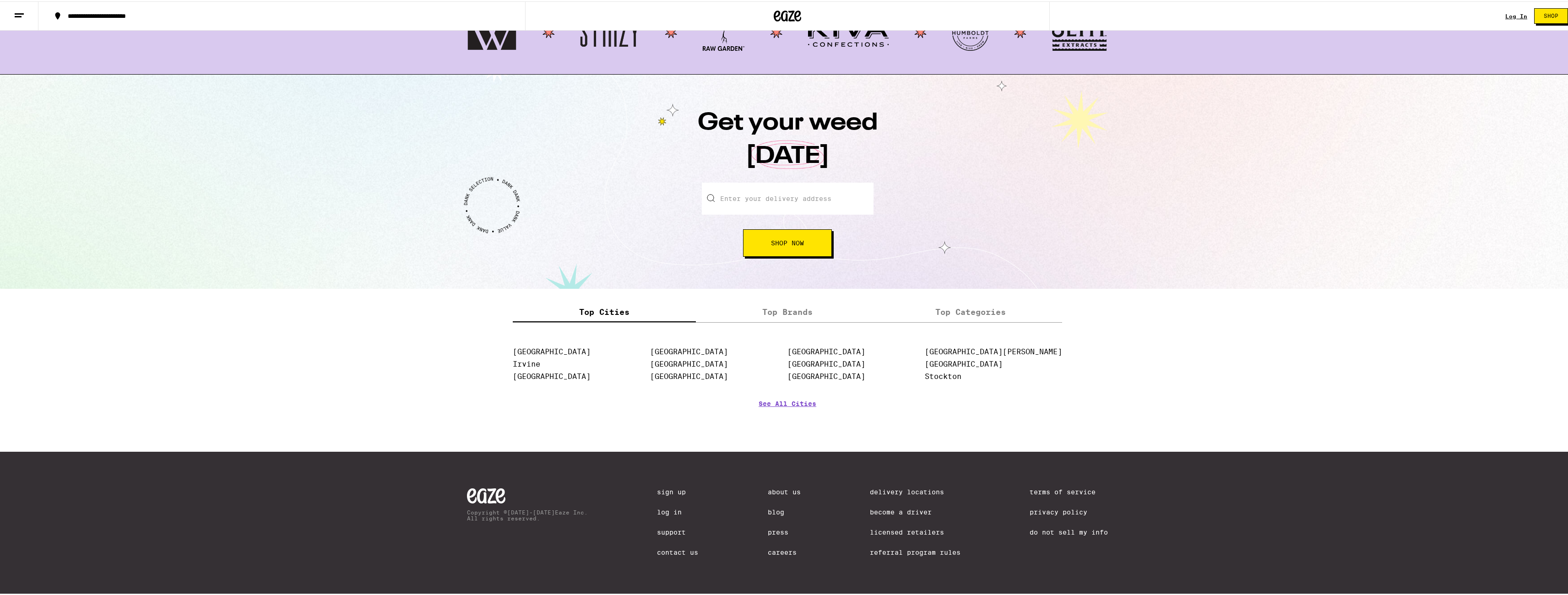
scroll to position [920, 0]
click at [857, 379] on link "[GEOGRAPHIC_DATA]" at bounding box center [826, 375] width 77 height 9
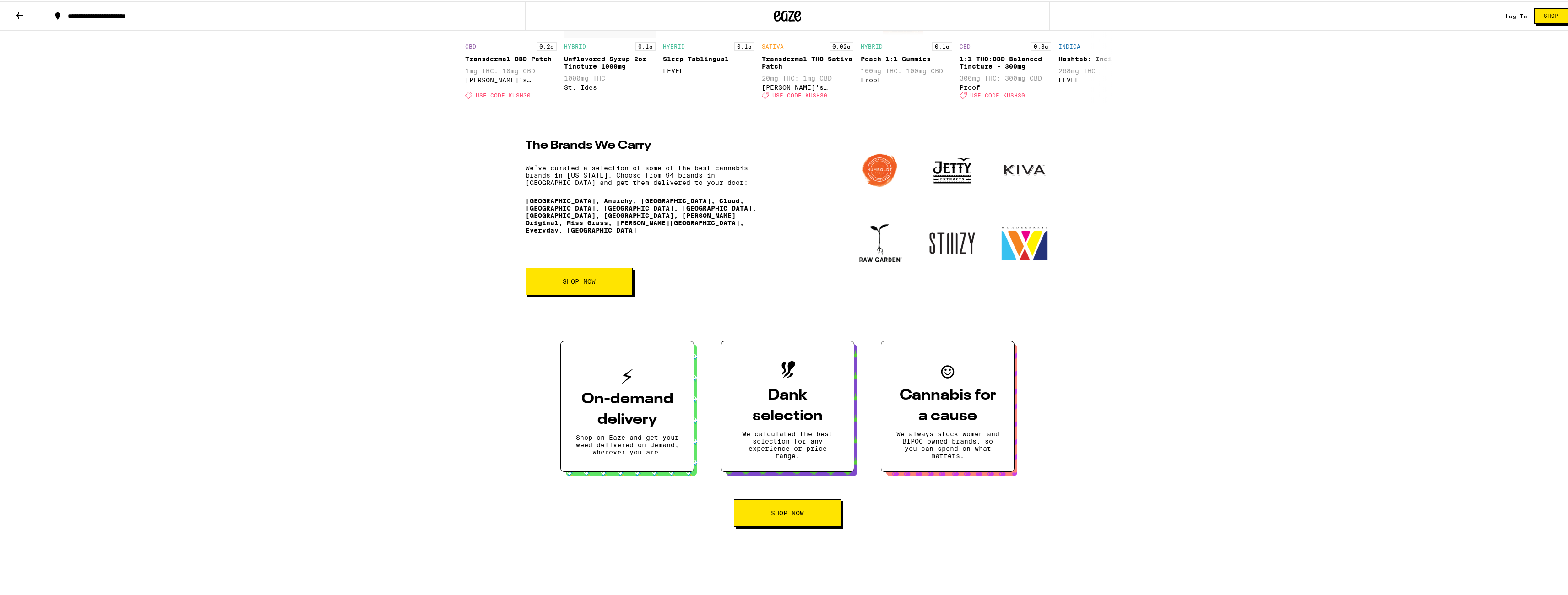
scroll to position [1854, 0]
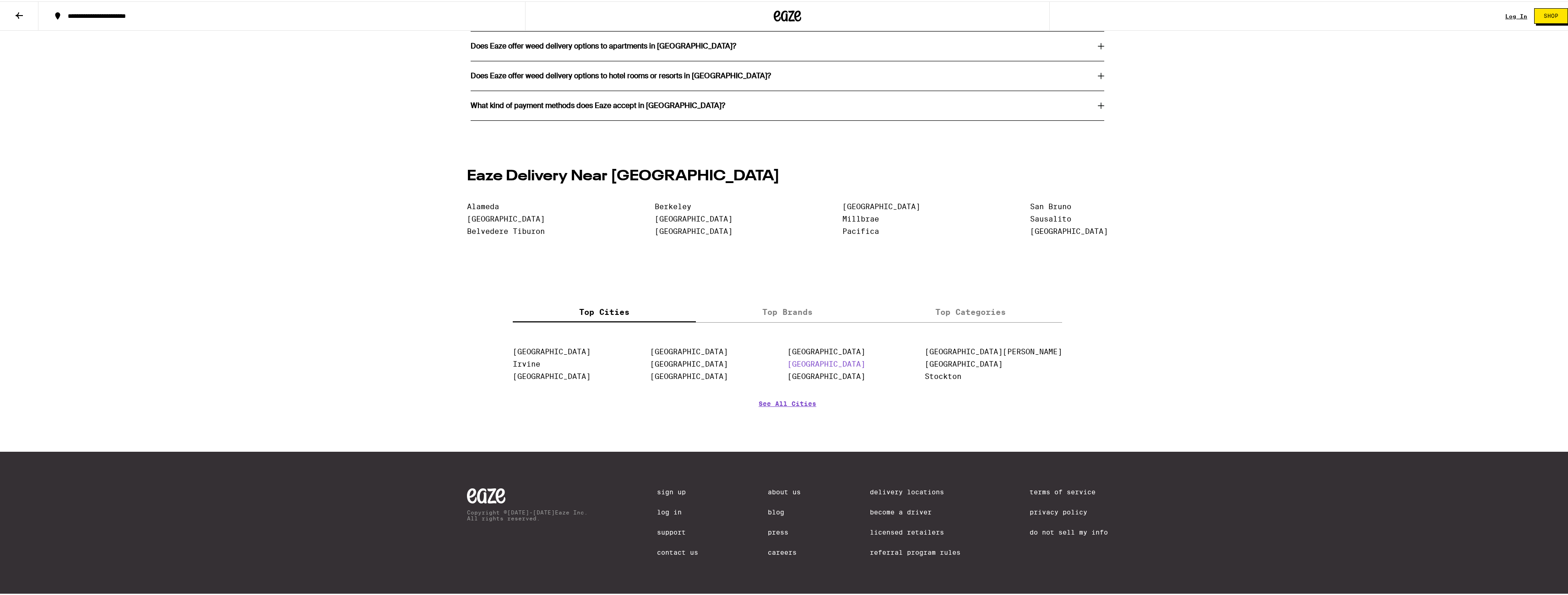
click at [849, 361] on link "[GEOGRAPHIC_DATA]" at bounding box center [826, 363] width 77 height 9
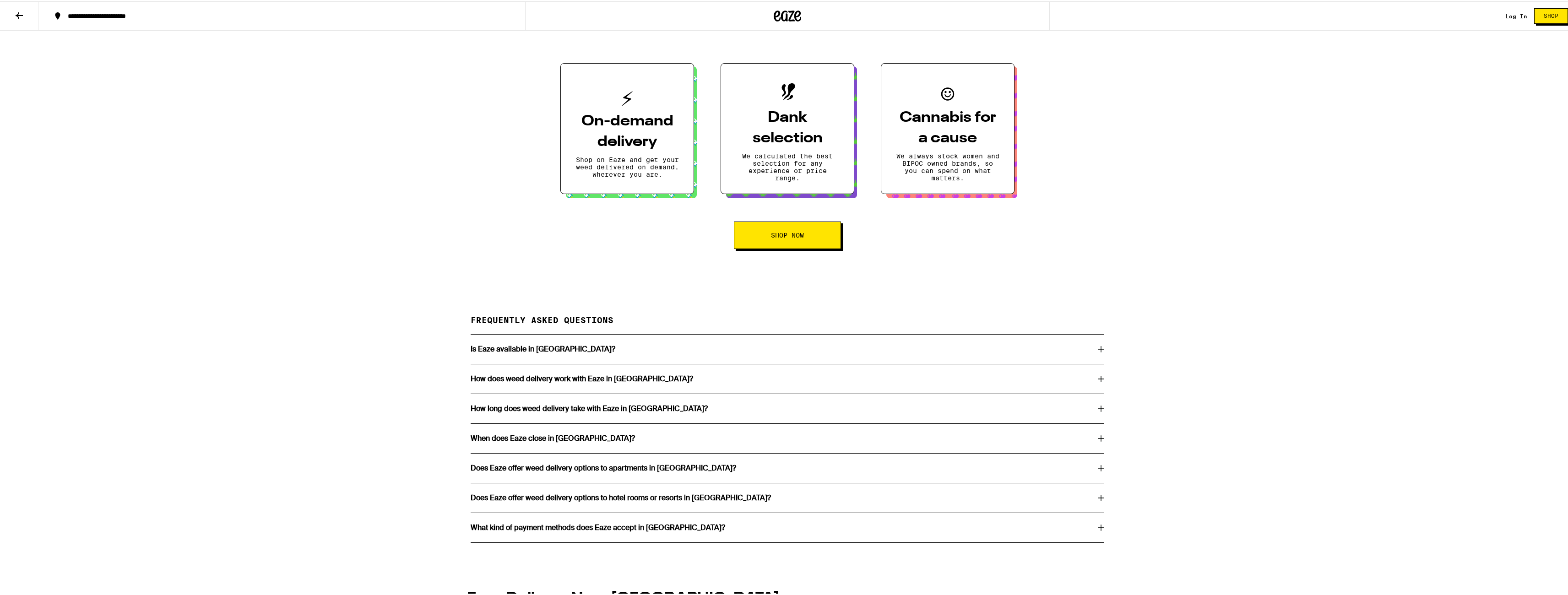
scroll to position [1912, 0]
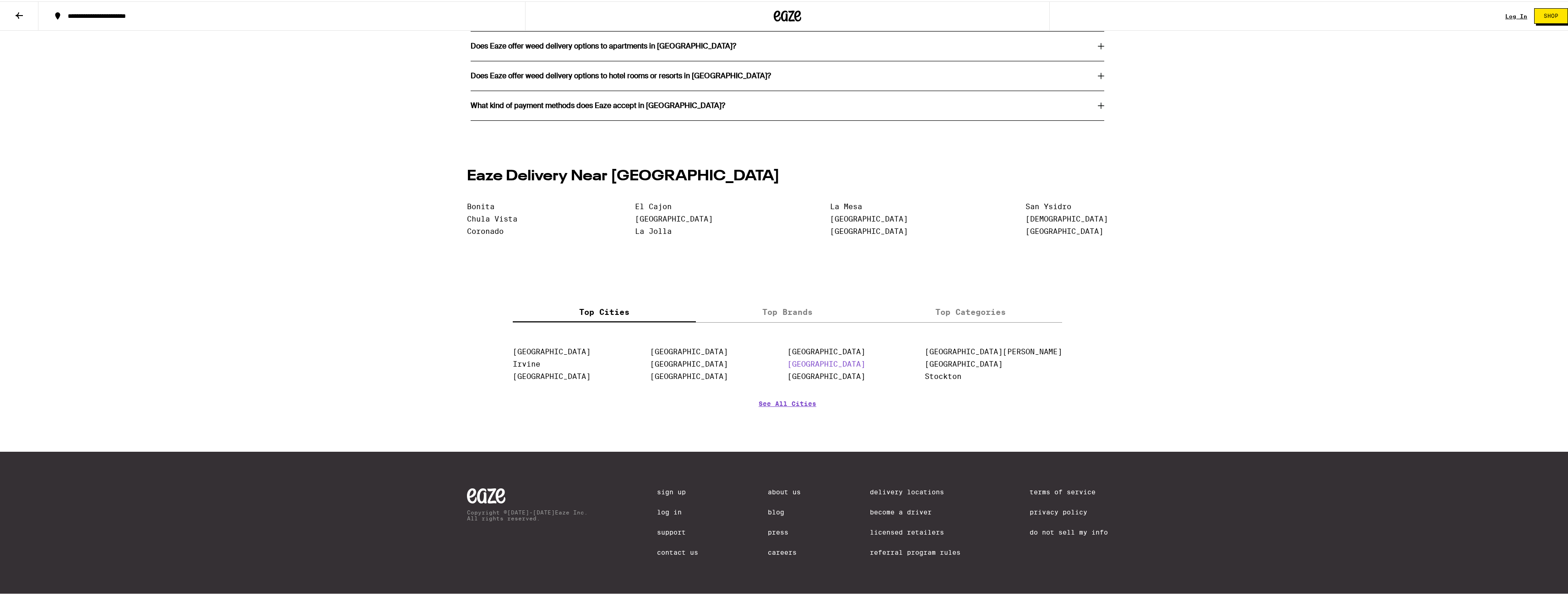
click at [865, 360] on link "[GEOGRAPHIC_DATA]" at bounding box center [826, 363] width 77 height 9
click at [865, 379] on link "[GEOGRAPHIC_DATA]" at bounding box center [826, 375] width 77 height 9
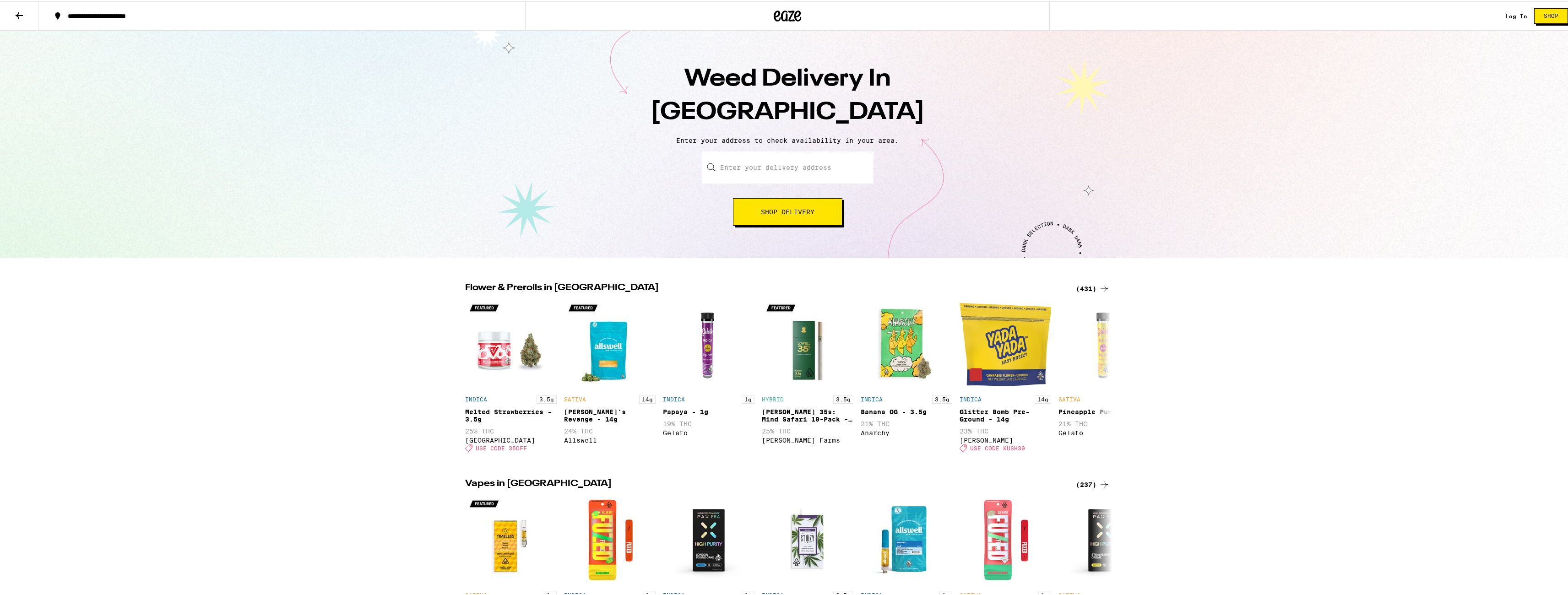
click at [781, 20] on icon at bounding box center [788, 14] width 14 height 11
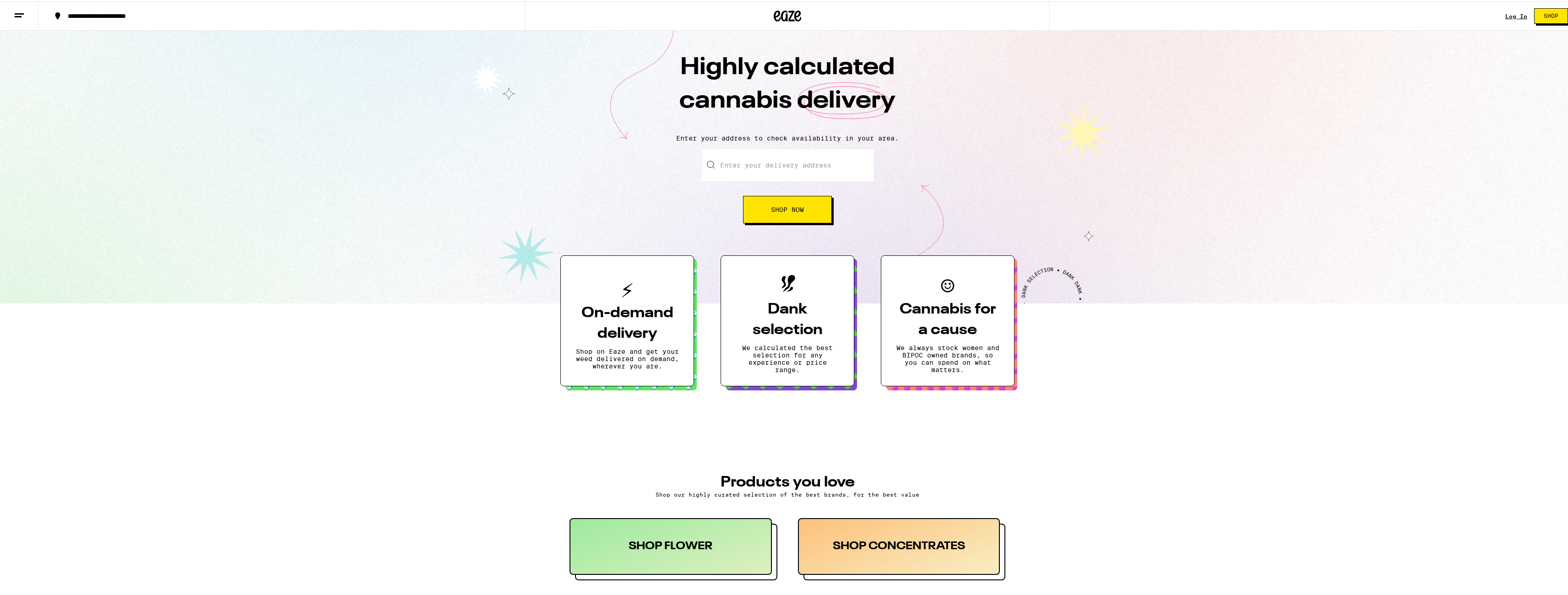
click at [1534, 18] on button "Shop" at bounding box center [1551, 14] width 34 height 15
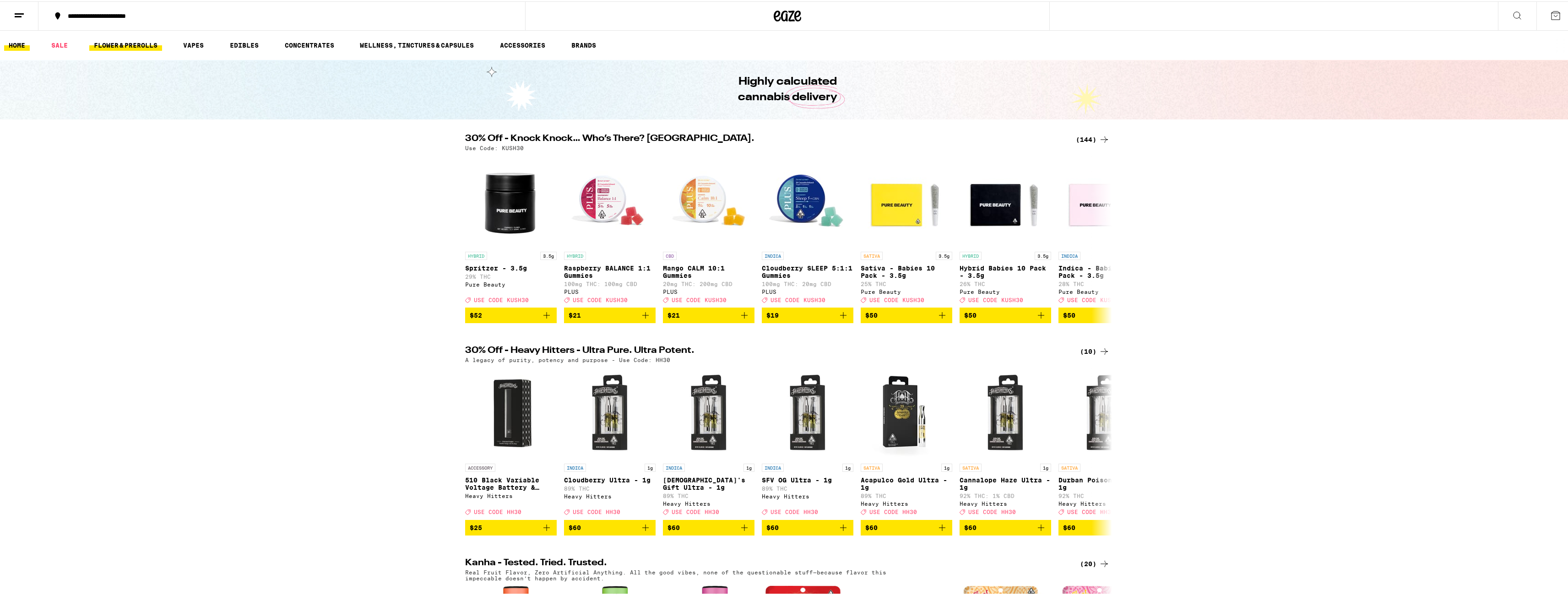
click at [130, 46] on link "FLOWER & PREROLLS" at bounding box center [125, 43] width 73 height 11
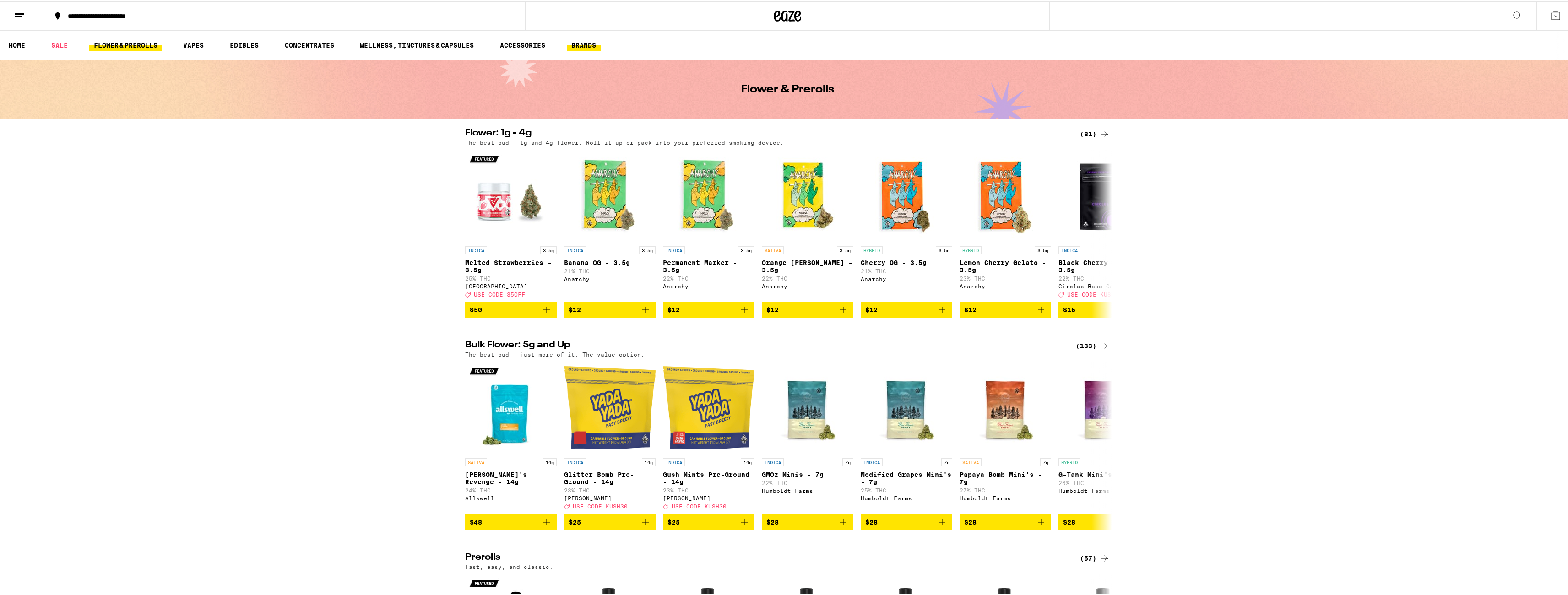
click at [586, 43] on link "BRANDS" at bounding box center [583, 43] width 34 height 11
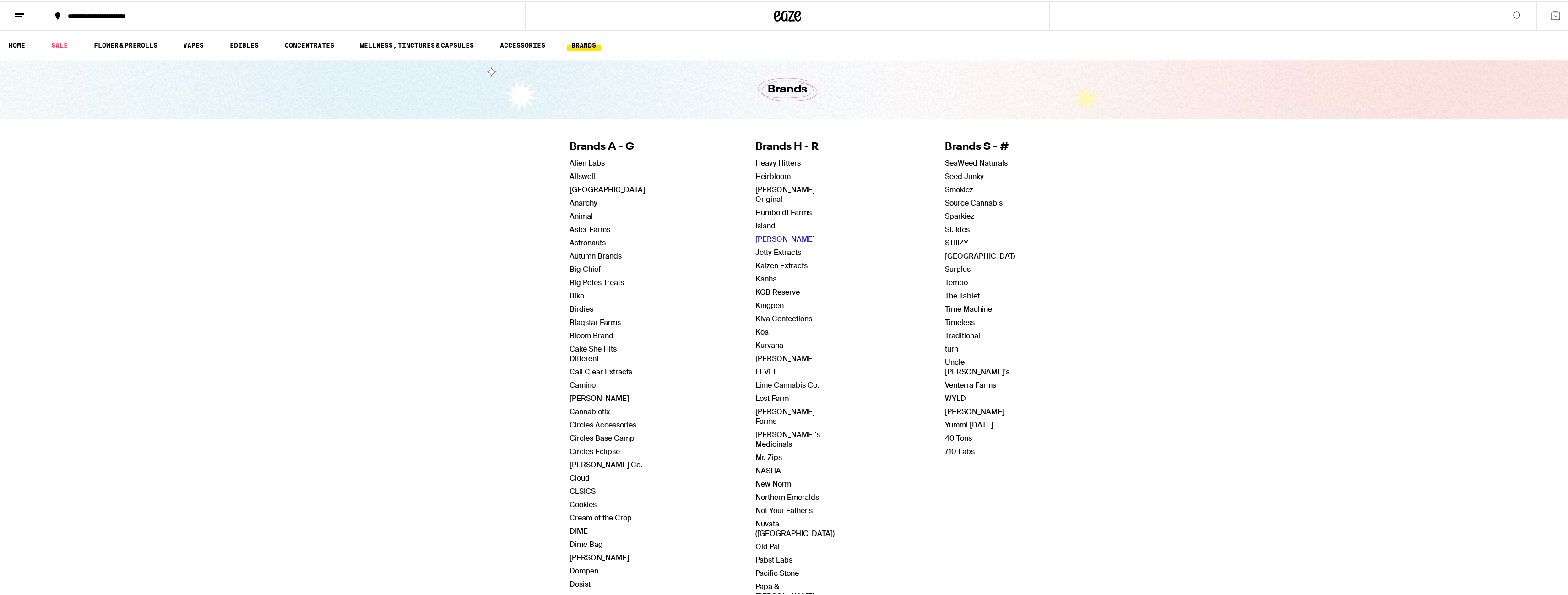
click at [761, 233] on link "[PERSON_NAME]" at bounding box center [785, 237] width 59 height 9
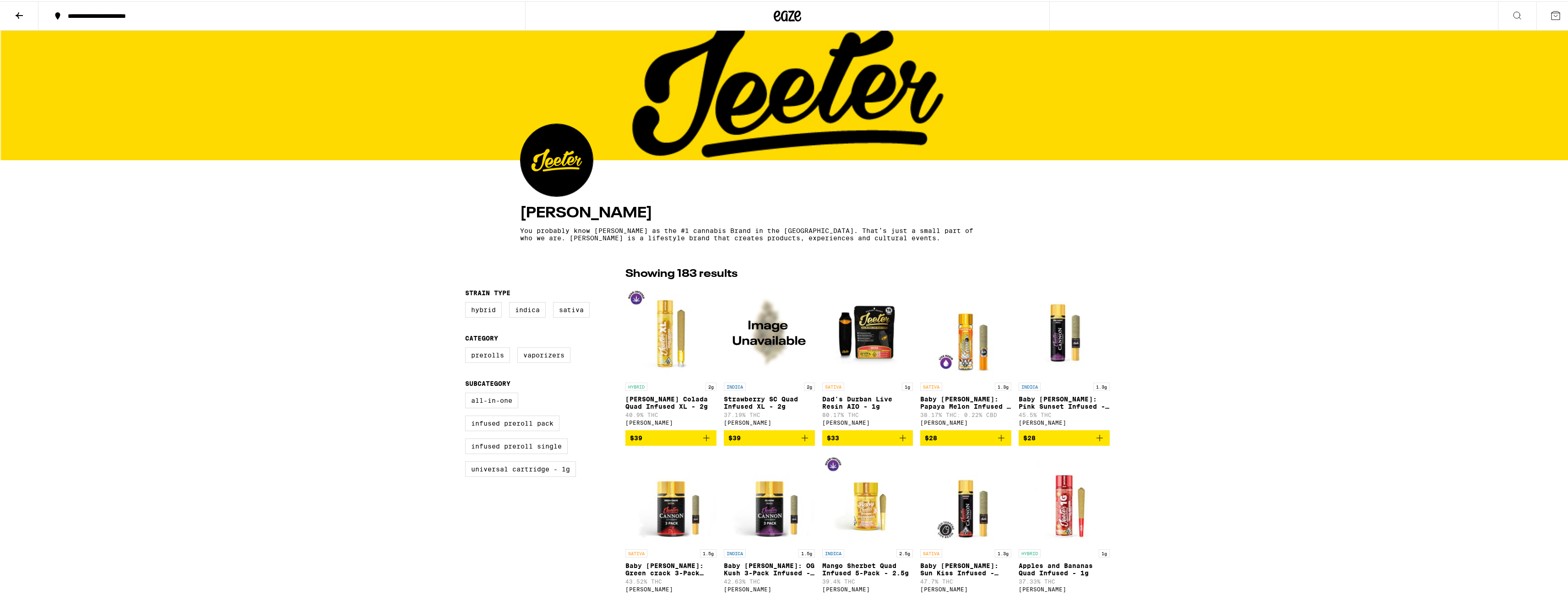
click at [785, 13] on icon at bounding box center [788, 14] width 28 height 17
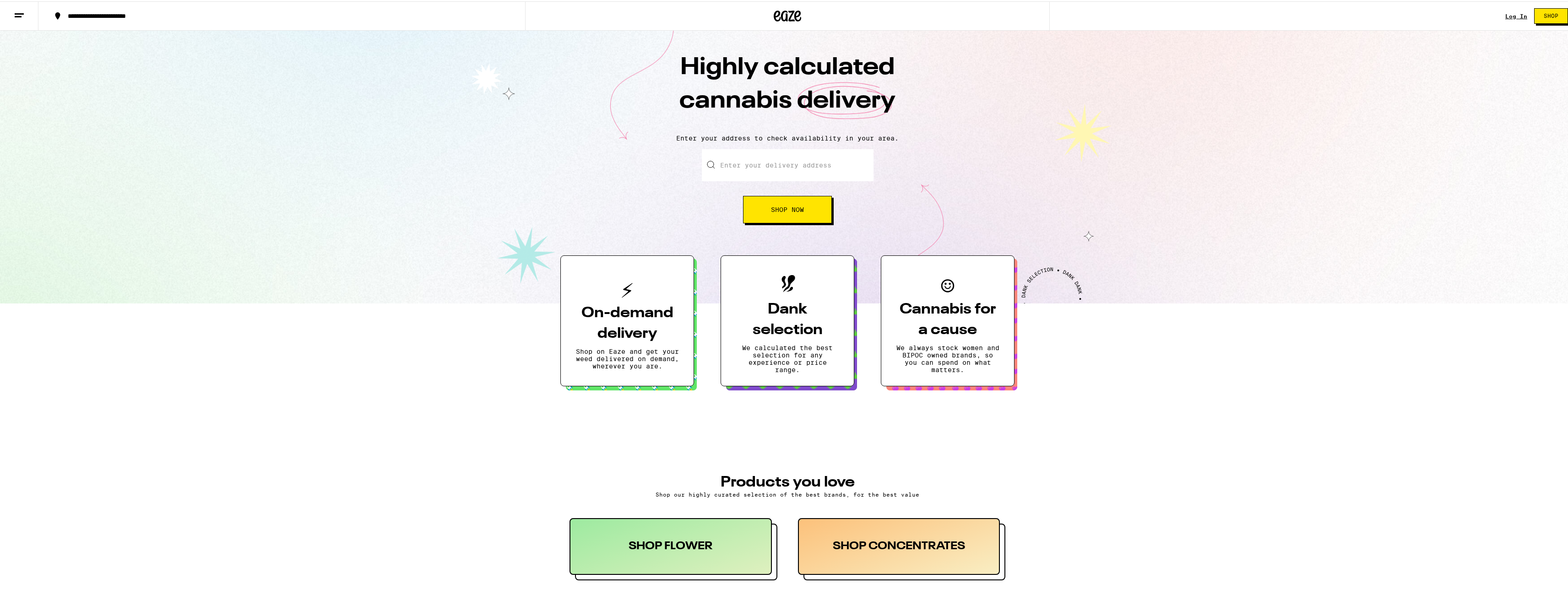
click at [7, 23] on button at bounding box center [19, 15] width 38 height 29
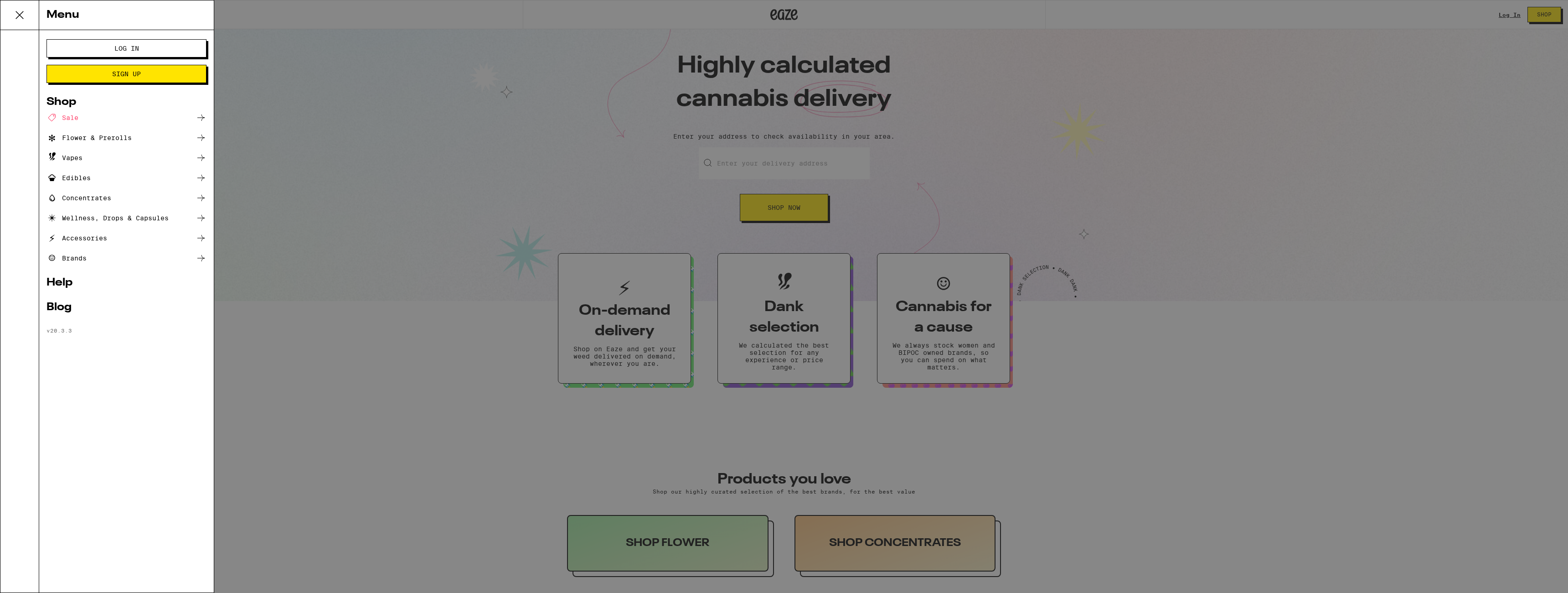
click at [68, 118] on div "Sale" at bounding box center [62, 118] width 32 height 11
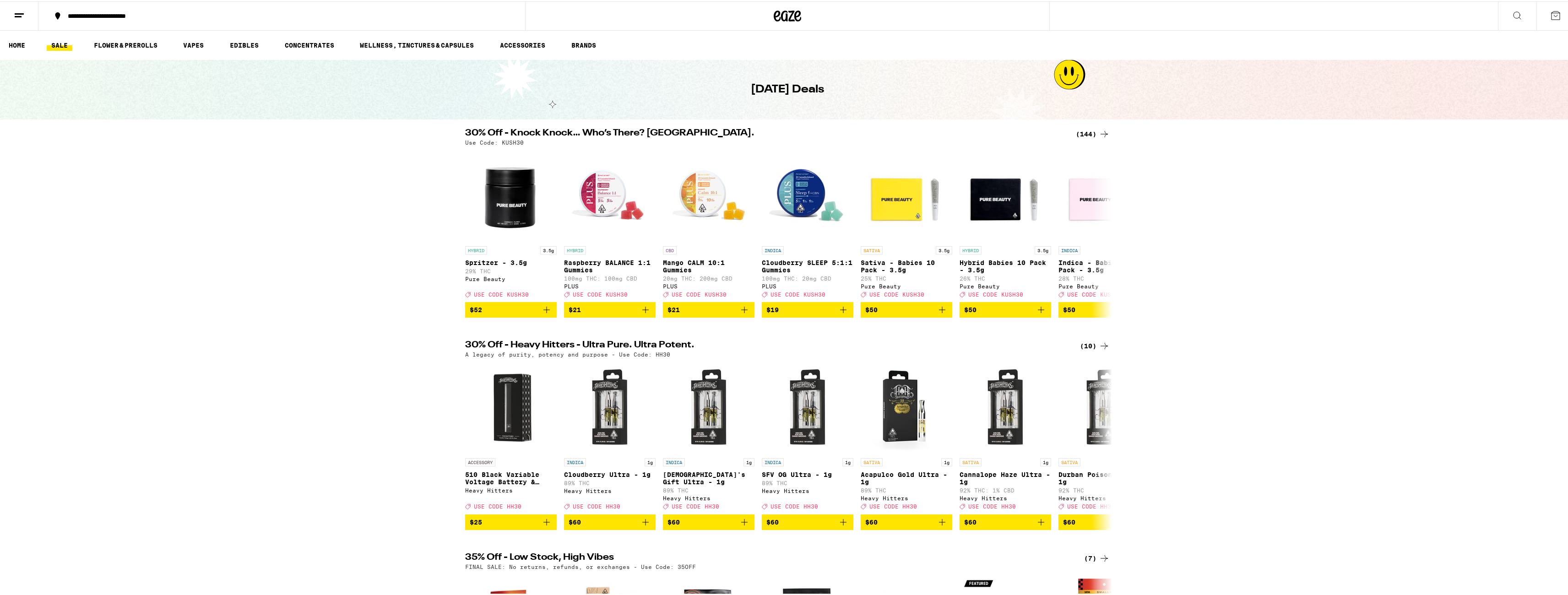
click at [522, 193] on img "Open page for Spritzer - 3.5g from Pure Beauty" at bounding box center [510, 194] width 91 height 91
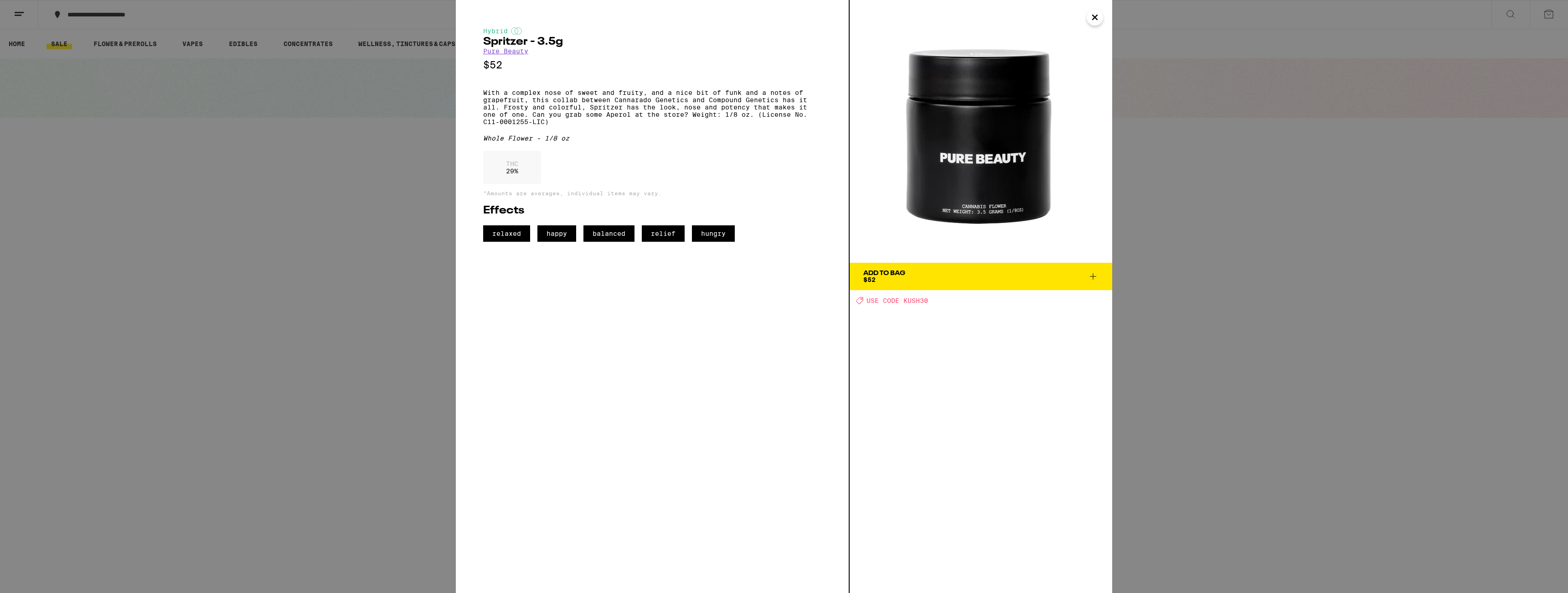
click at [385, 361] on div "Hybrid Spritzer - 3.5g Pure Beauty $52 With a complex nose of sweet and fruity,…" at bounding box center [784, 296] width 1568 height 593
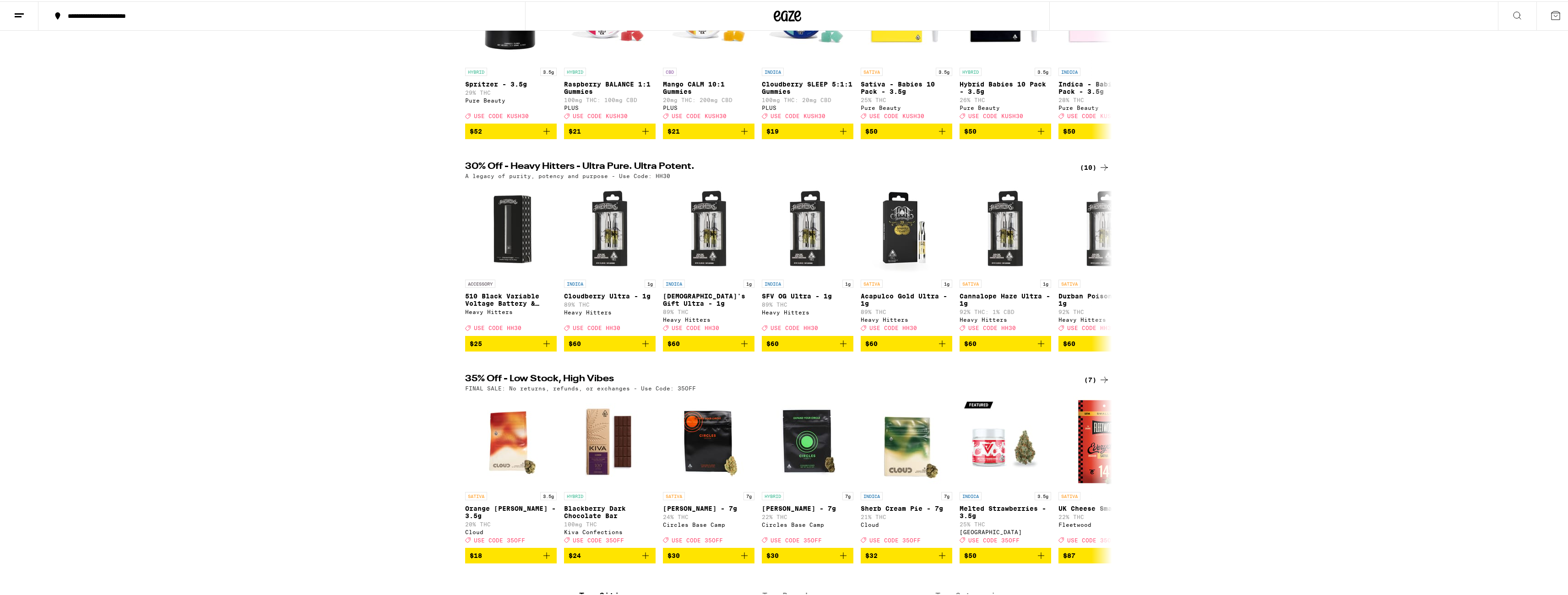
scroll to position [225, 0]
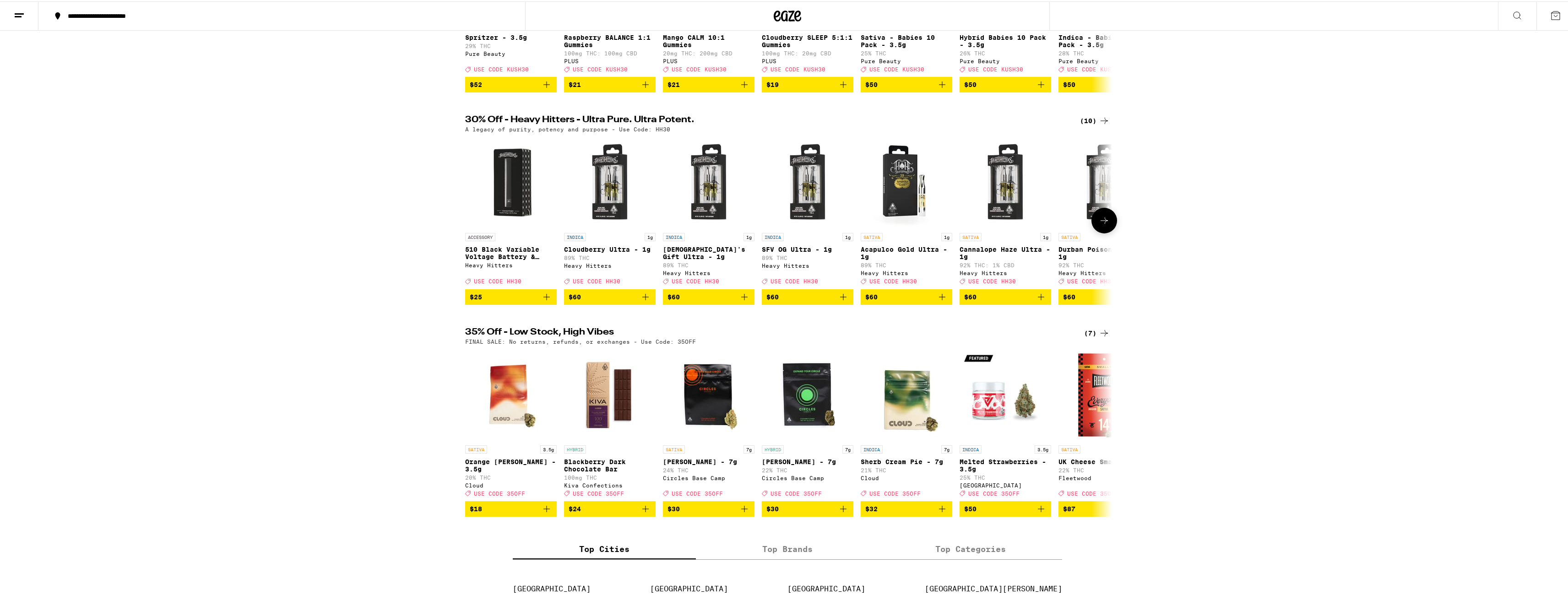
click at [638, 217] on img "Open page for Cloudberry Ultra - 1g from Heavy Hitters" at bounding box center [610, 181] width 91 height 91
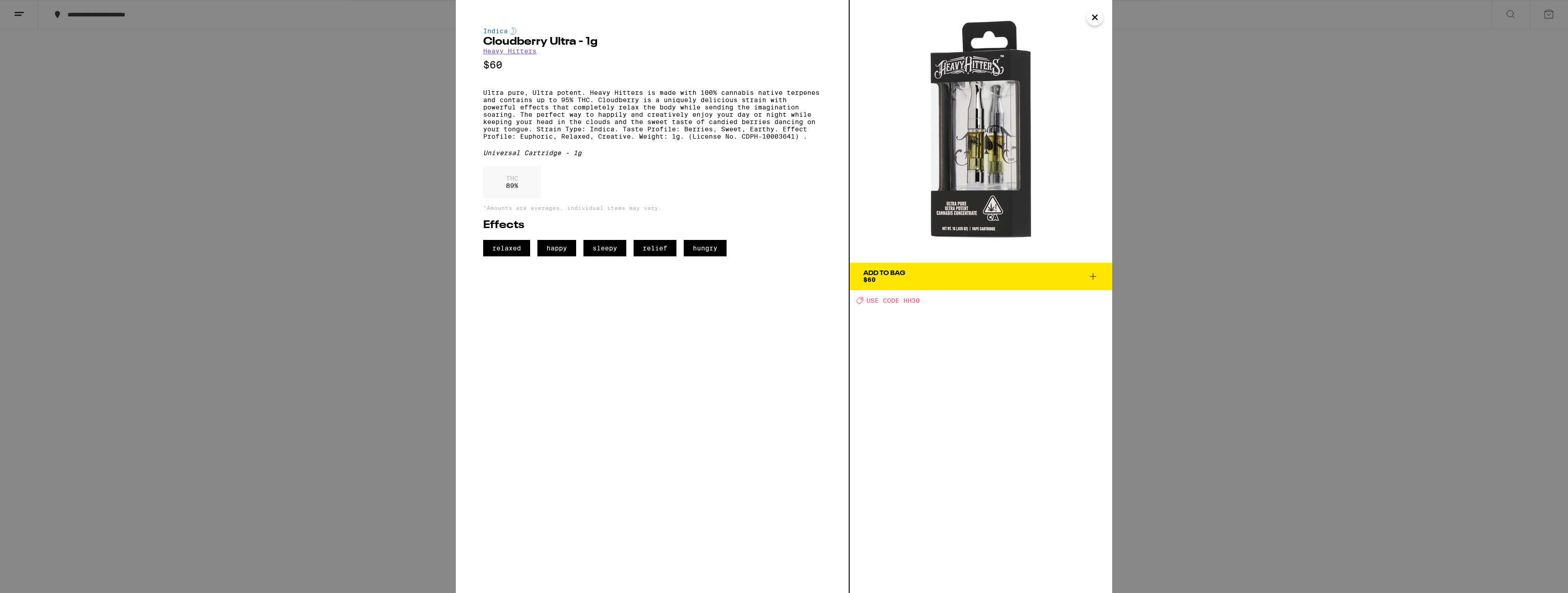
click at [375, 405] on div "Indica Cloudberry Ultra - 1g Heavy Hitters $60 Ultra pure, Ultra potent. Heavy …" at bounding box center [784, 296] width 1568 height 593
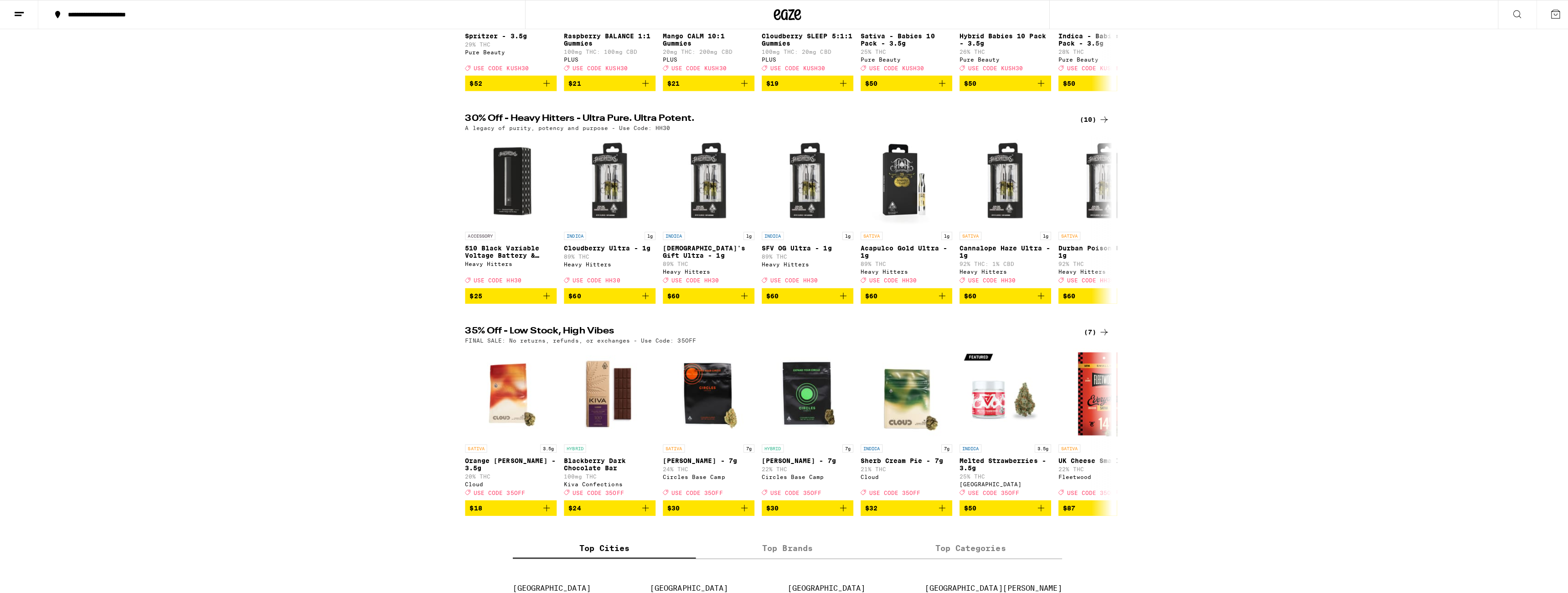
scroll to position [487, 0]
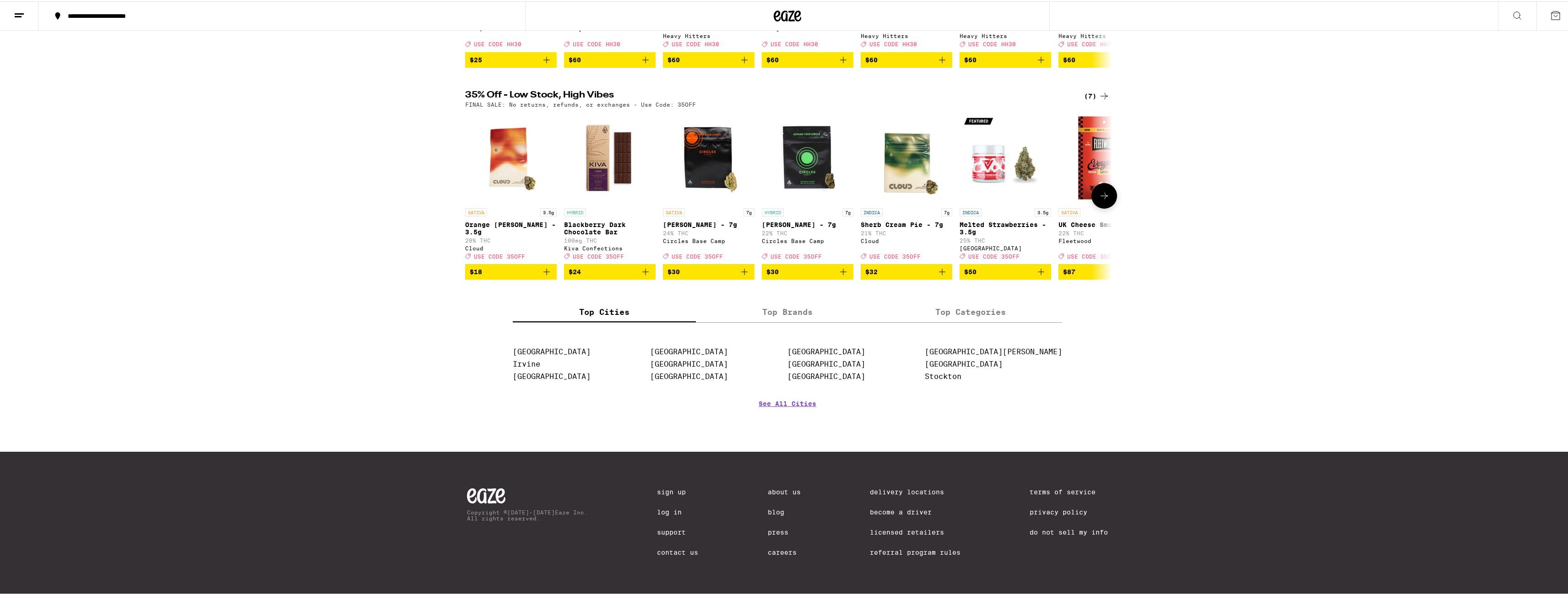
click at [1048, 166] on div "SATIVA 3.5g Orange Runtz - 3.5g 20% THC Cloud Deal Created with Sketch. USE COD…" at bounding box center [787, 194] width 659 height 167
click at [991, 181] on img "Open page for Melted Strawberries - 3.5g from Ember Valley" at bounding box center [1005, 156] width 91 height 91
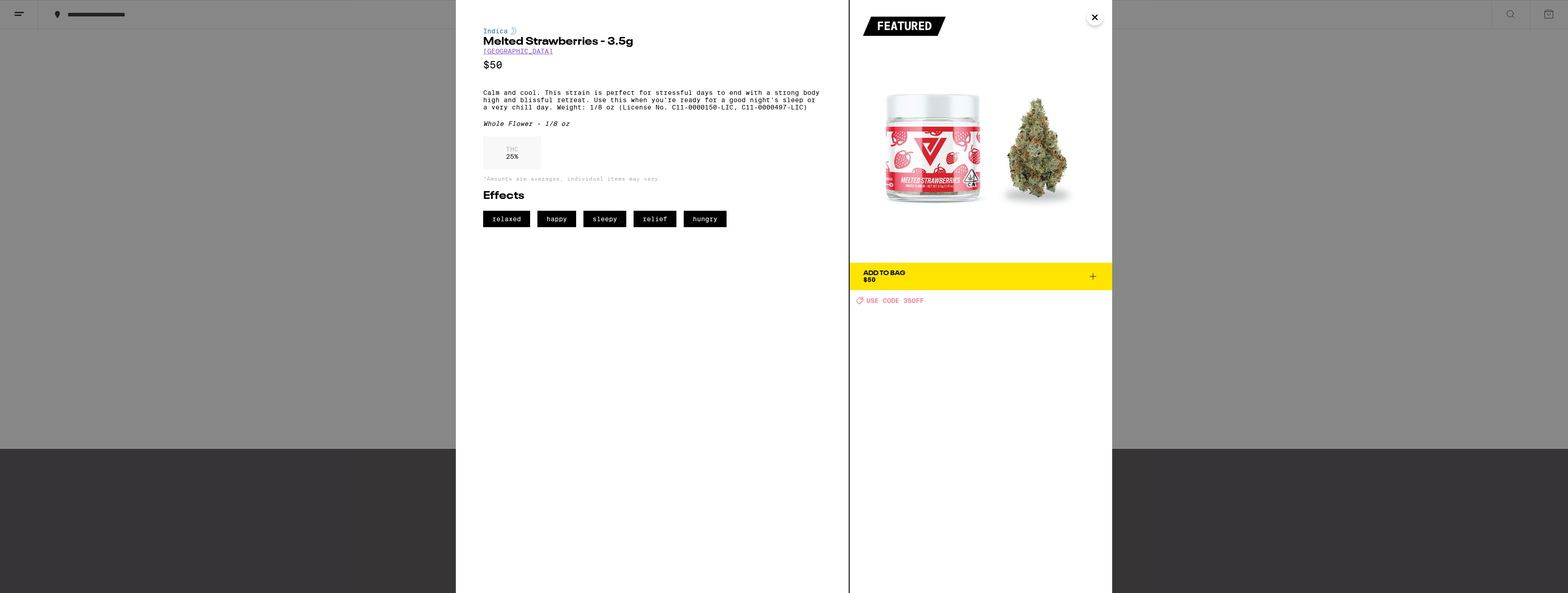
click at [519, 51] on link "[GEOGRAPHIC_DATA]" at bounding box center [518, 51] width 70 height 7
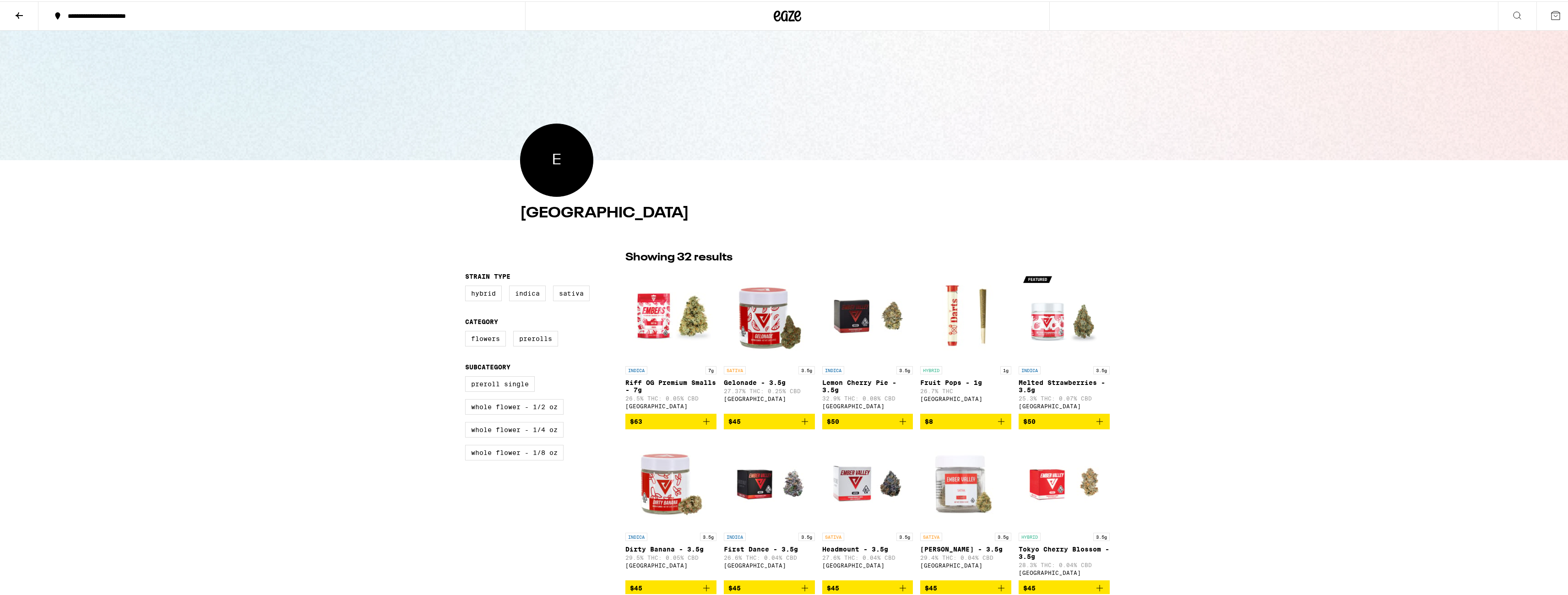
click at [781, 12] on icon at bounding box center [788, 14] width 28 height 17
click at [556, 161] on span "E" at bounding box center [557, 159] width 9 height 20
click at [699, 176] on section "E Ember Valley" at bounding box center [787, 174] width 549 height 104
